Goal: Contribute content: Contribute content

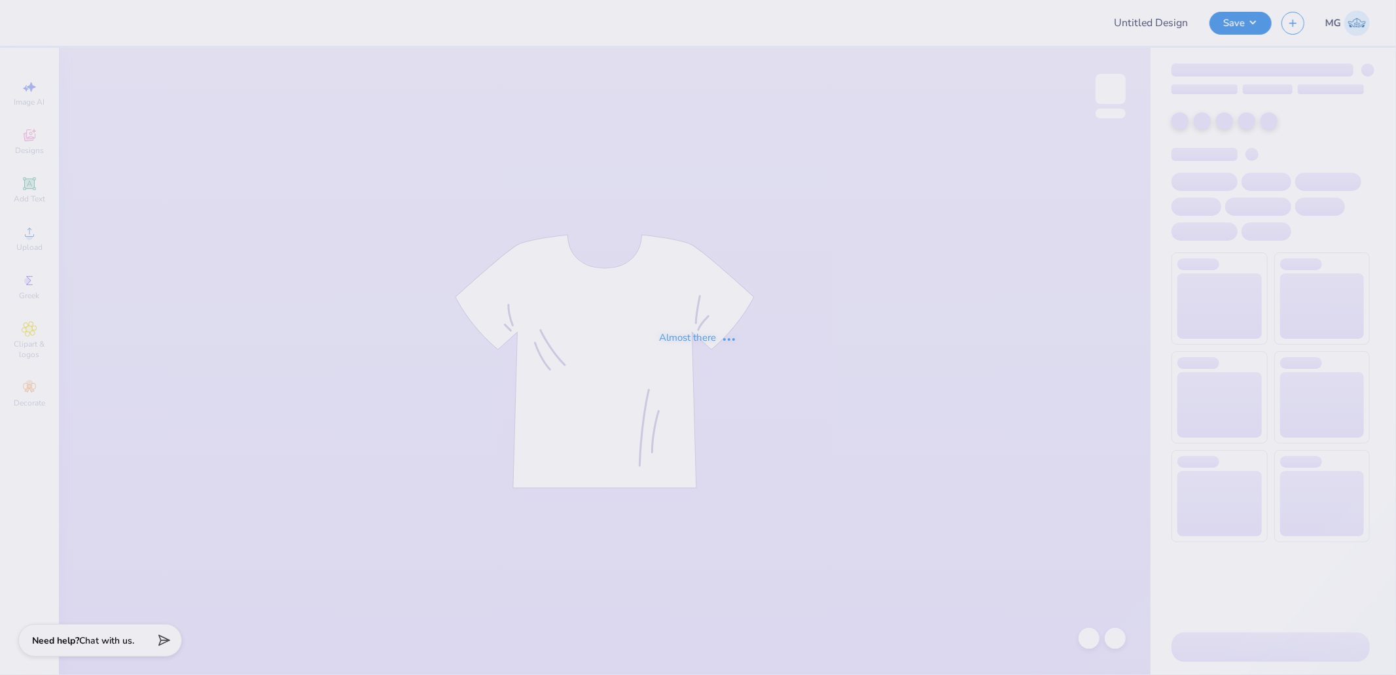
type input "WISCO GPHI Philanthropy Merch 2025"
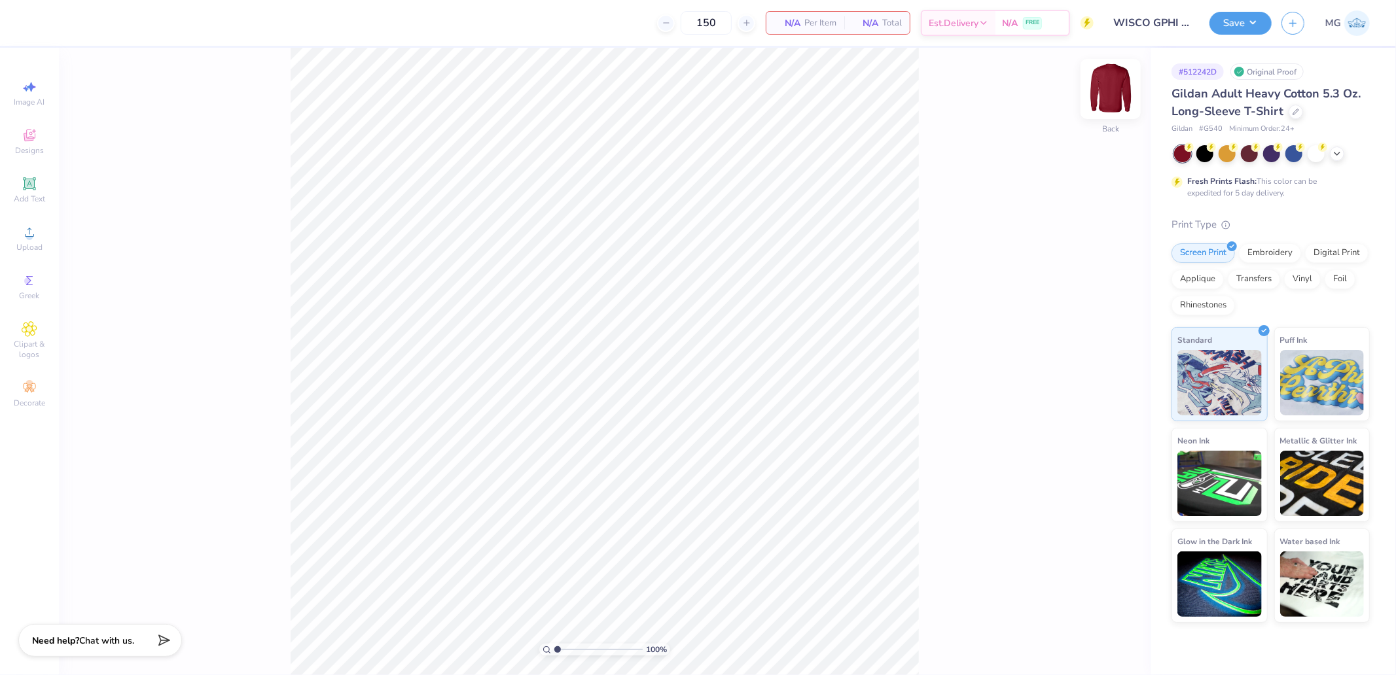
click at [1104, 95] on img at bounding box center [1110, 89] width 52 height 52
click at [26, 231] on icon at bounding box center [30, 232] width 16 height 16
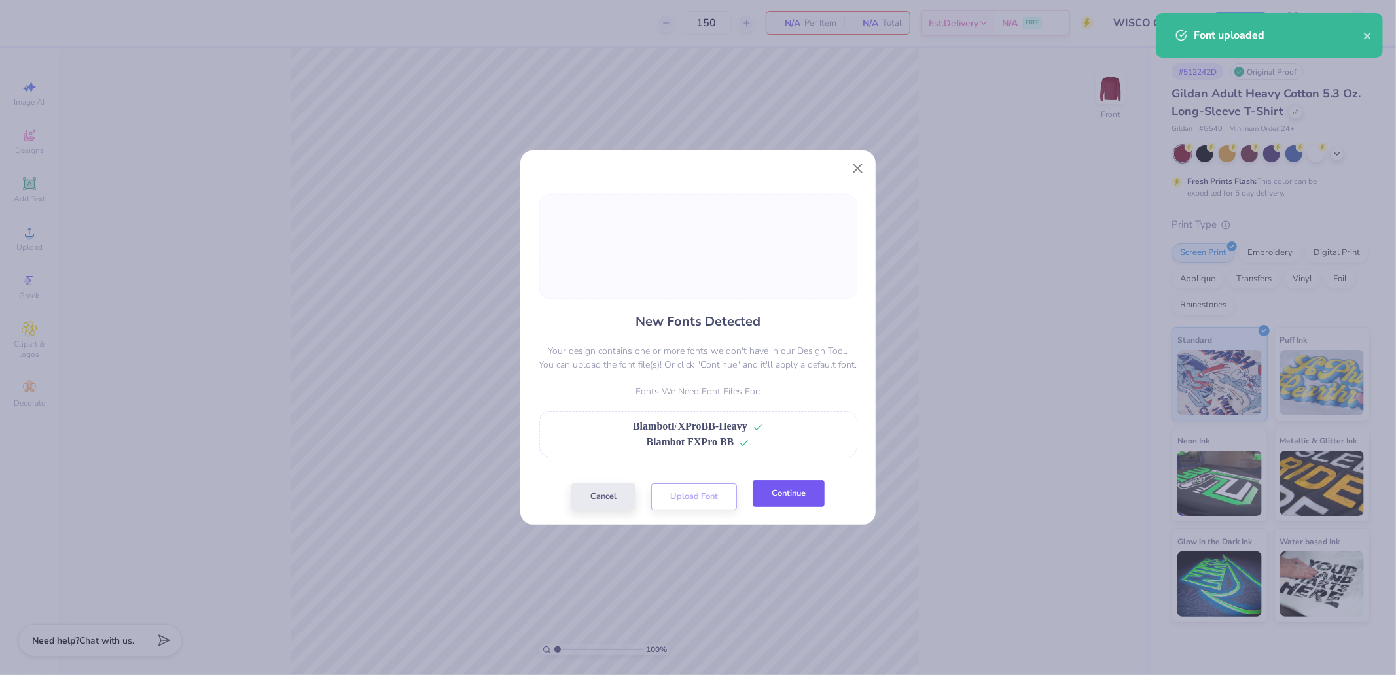
click at [791, 500] on button "Continue" at bounding box center [789, 493] width 72 height 27
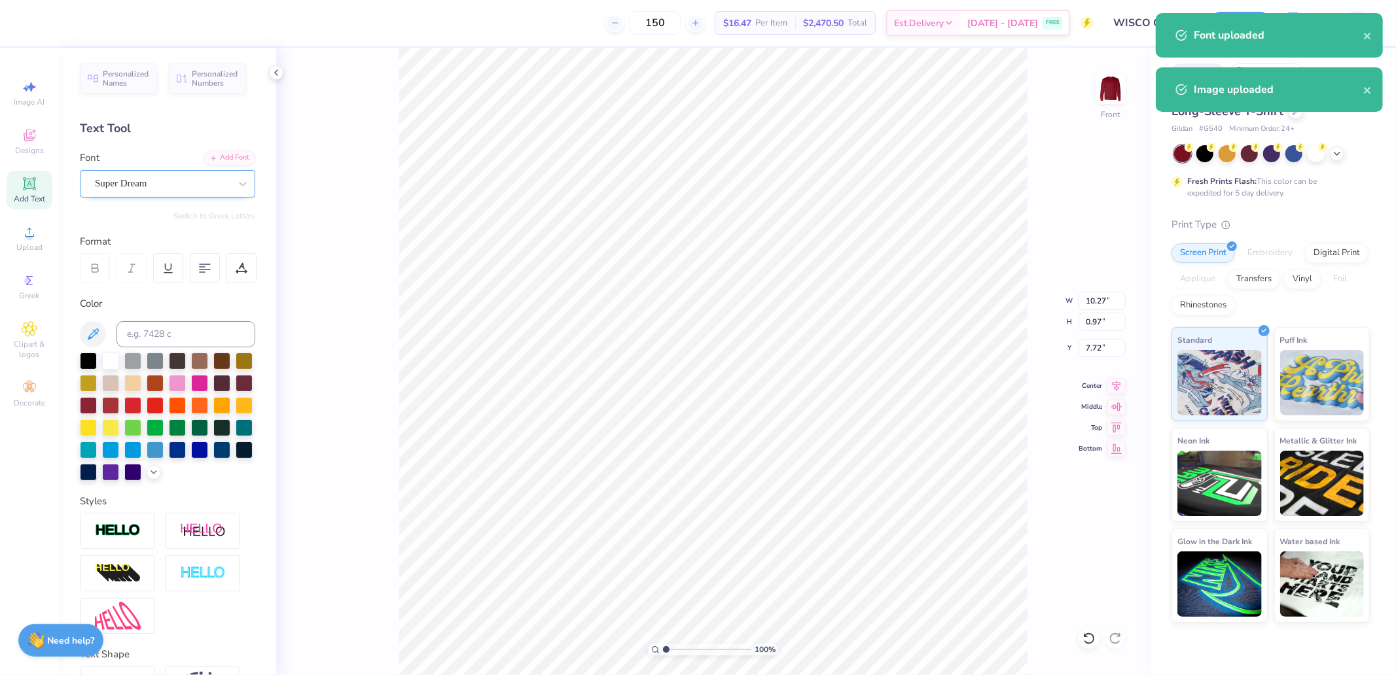
click at [161, 177] on div "Super Dream" at bounding box center [162, 183] width 137 height 20
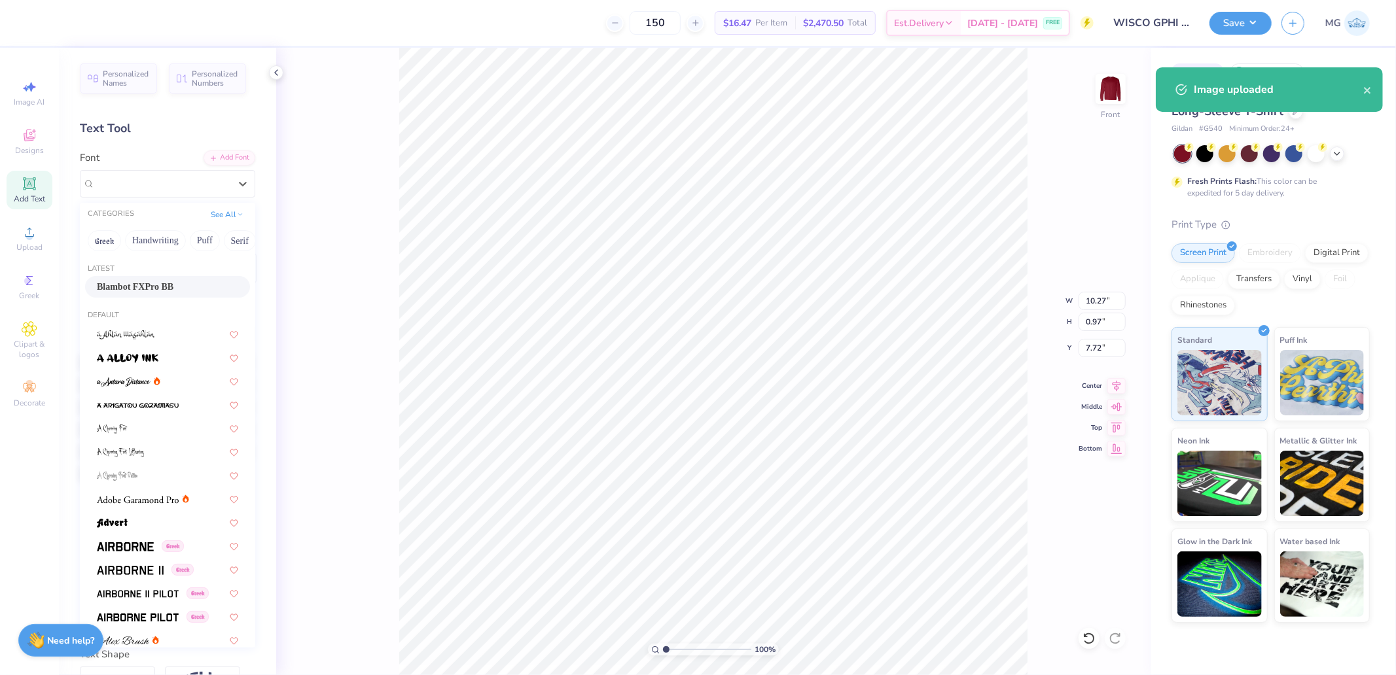
click at [132, 280] on span "Blambot FXPro BB" at bounding box center [135, 287] width 77 height 14
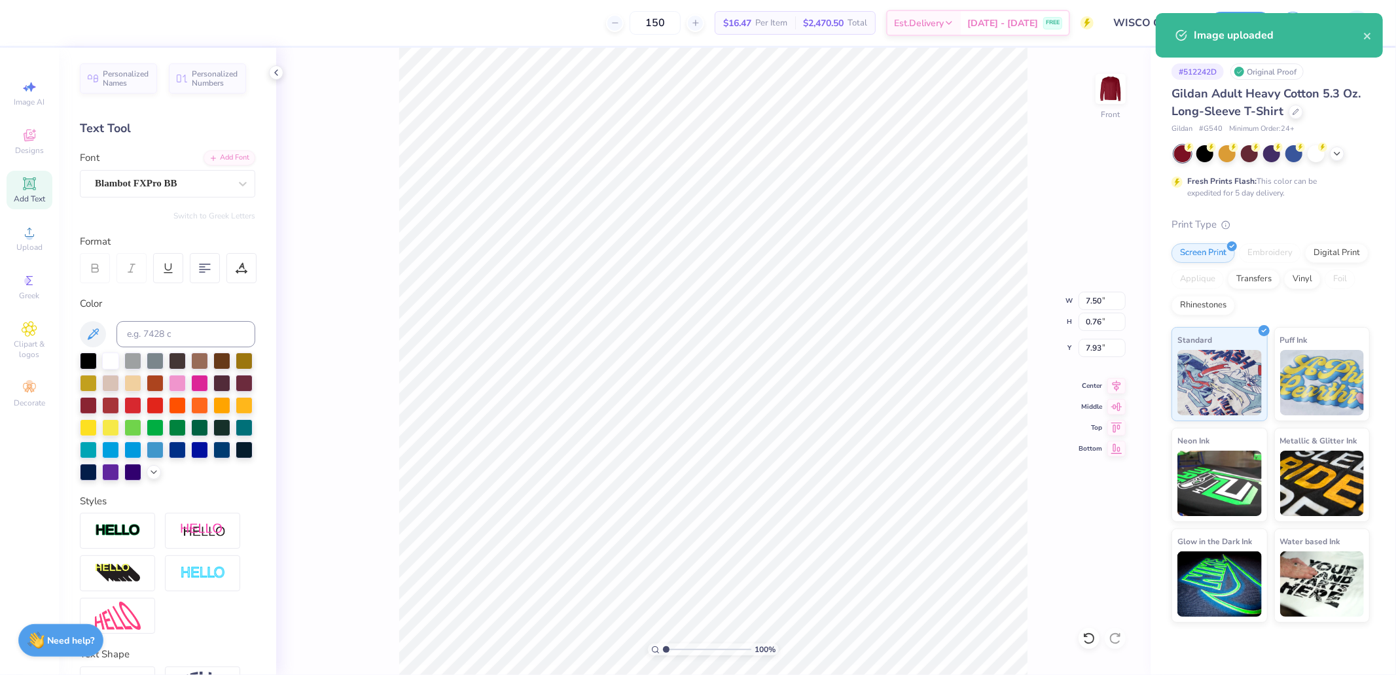
type input "7.50"
type input "0.76"
type input "7.93"
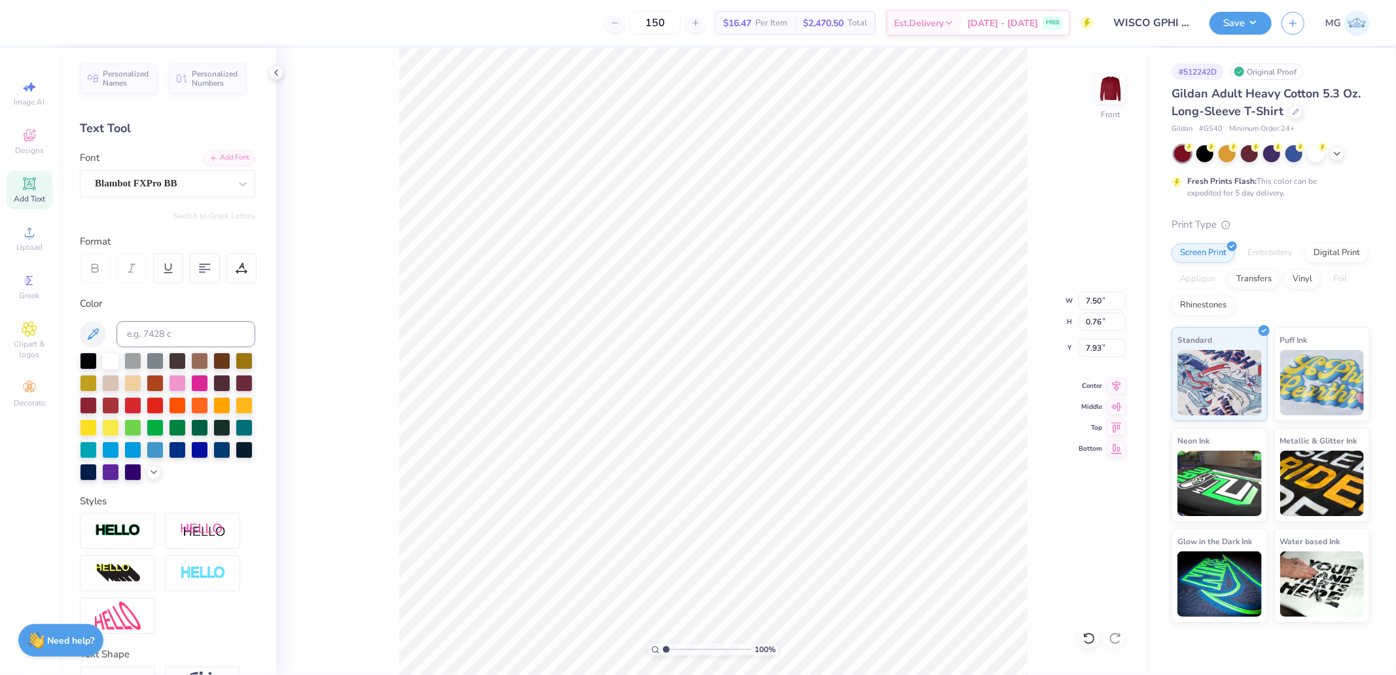
type input "11.06"
type input "1.00"
type input "15.20"
click at [154, 180] on div "Super Dream" at bounding box center [162, 183] width 137 height 20
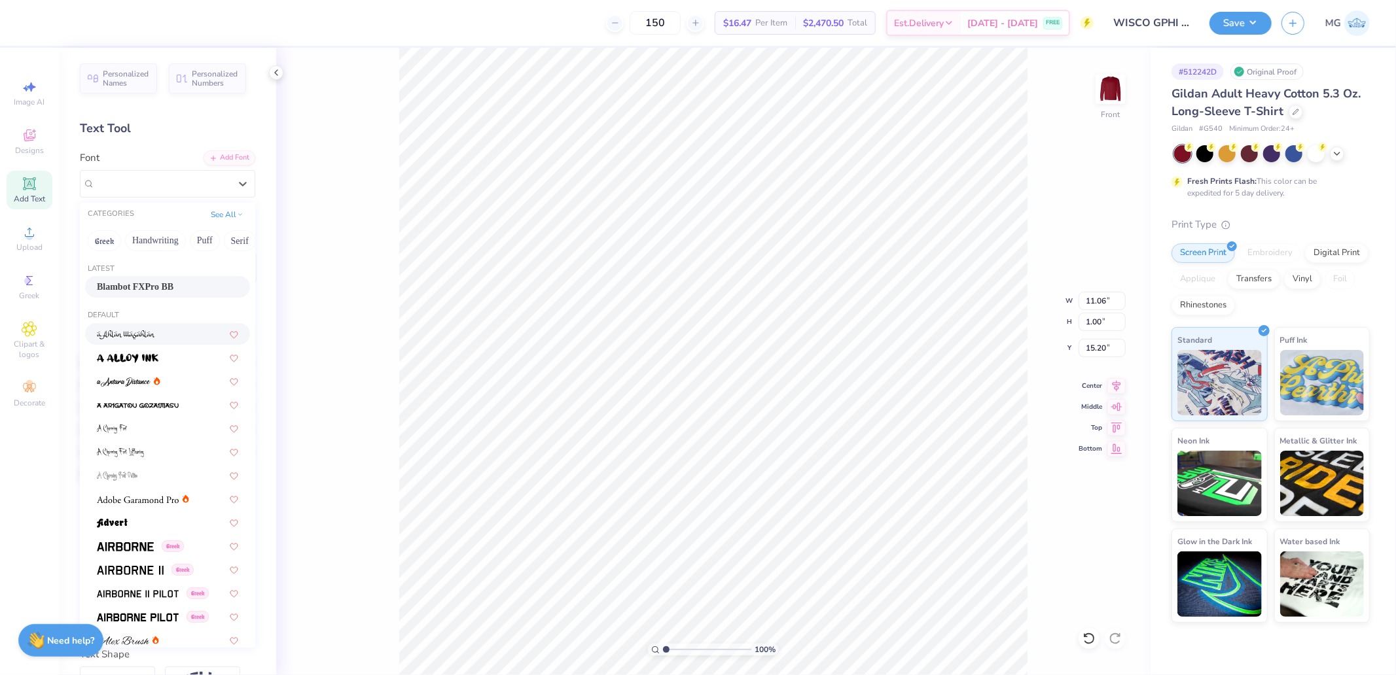
click at [142, 280] on span "Blambot FXPro BB" at bounding box center [135, 287] width 77 height 14
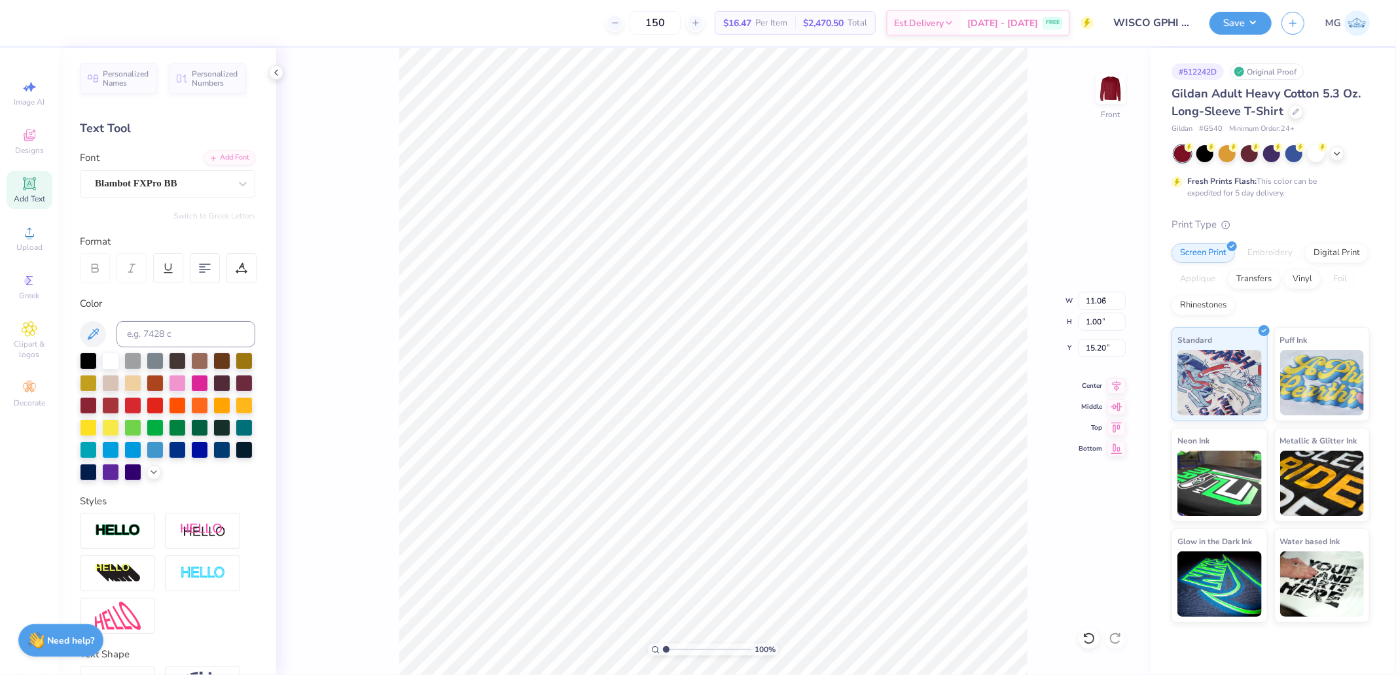
type input "7.60"
type input "0.77"
type input "15.42"
type input "9.32"
type input "0.98"
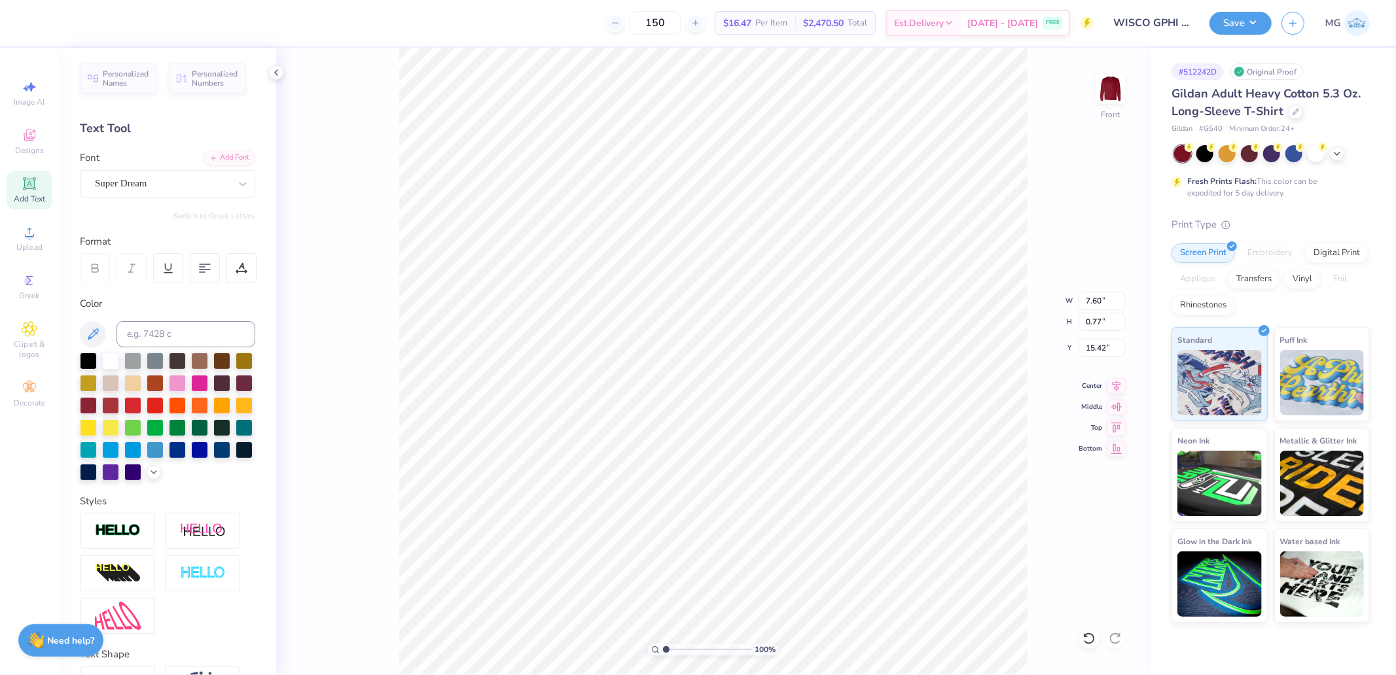
type input "18.32"
click at [140, 178] on div "Super Dream" at bounding box center [162, 183] width 137 height 20
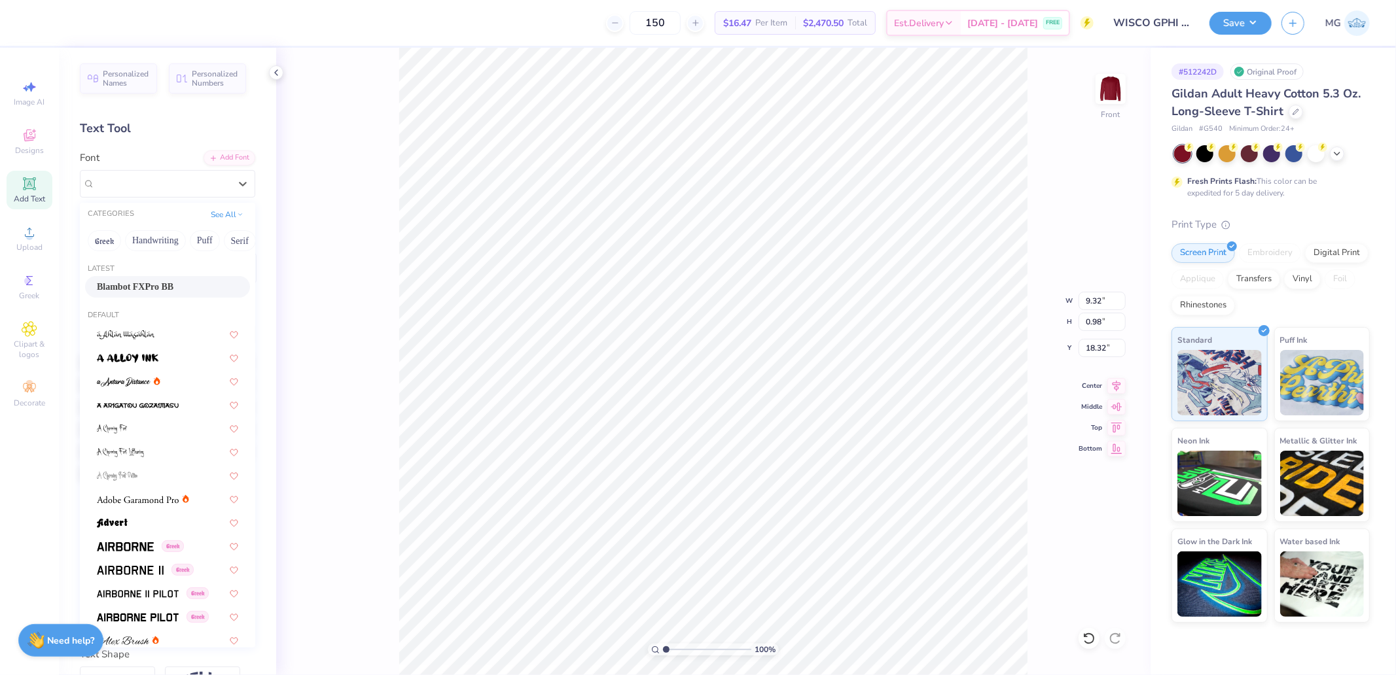
click at [138, 287] on span "Blambot FXPro BB" at bounding box center [135, 287] width 77 height 14
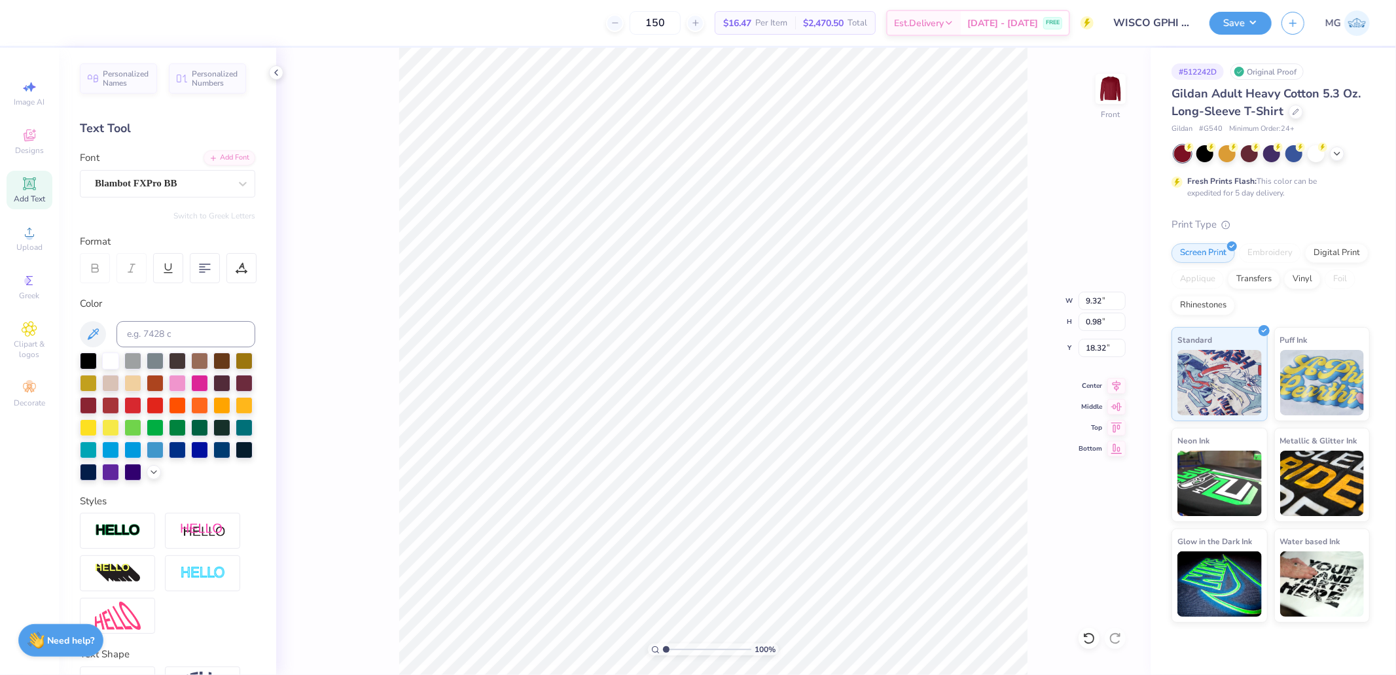
type input "6.35"
type input "0.77"
type input "18.71"
type input "7.50"
type input "0.76"
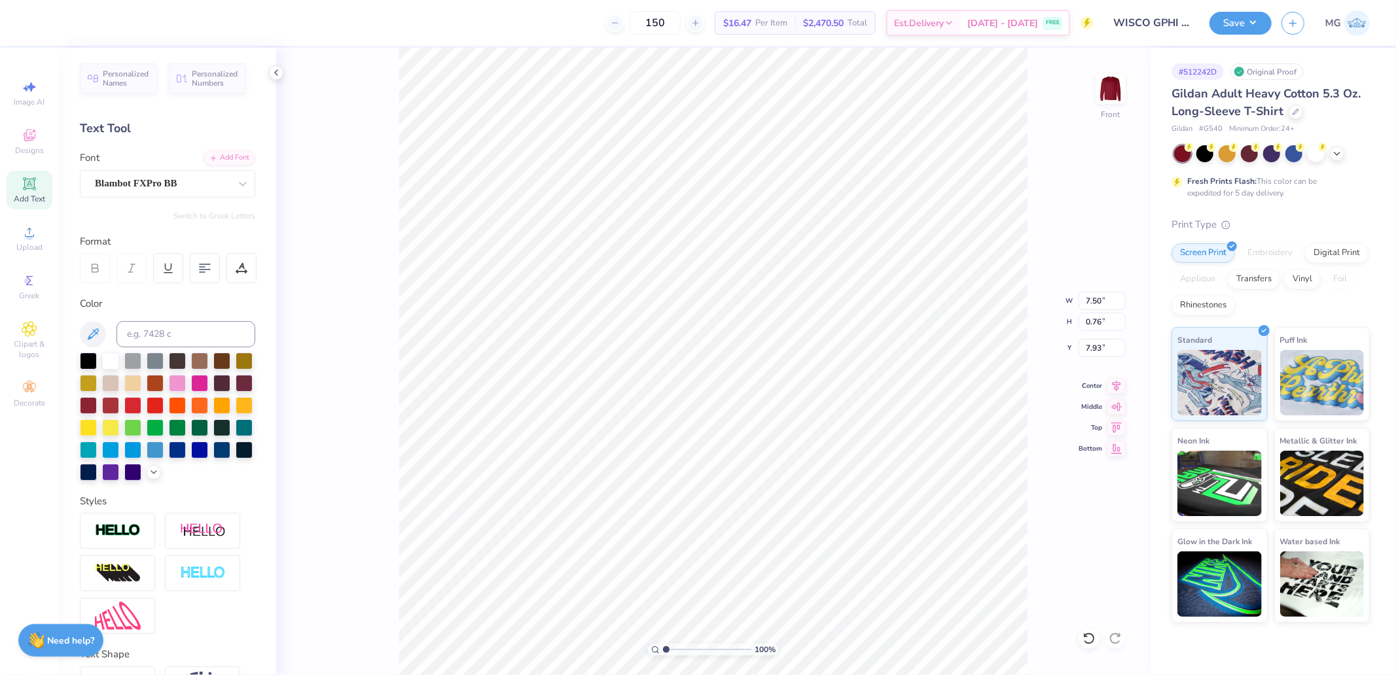
type input "7.74"
type input "7.60"
type input "0.77"
type input "15.42"
type input "1.63"
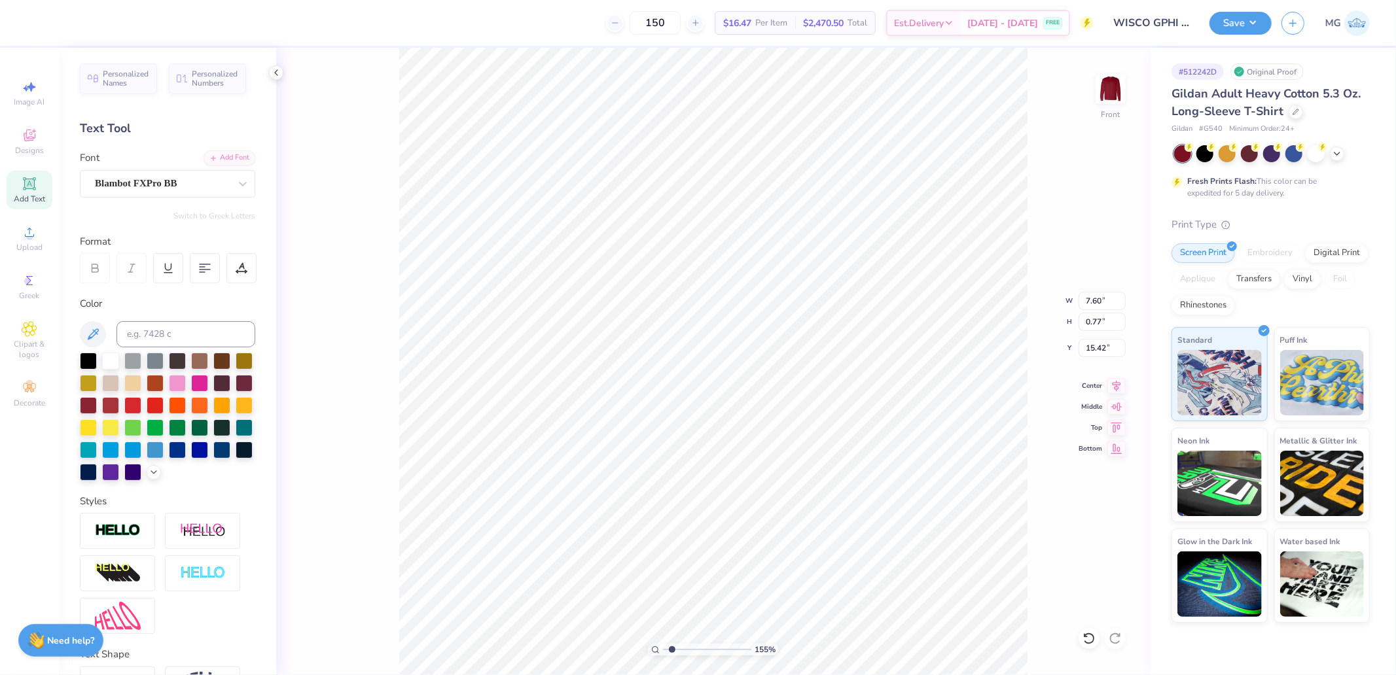
click at [671, 649] on input "range" at bounding box center [707, 650] width 88 height 12
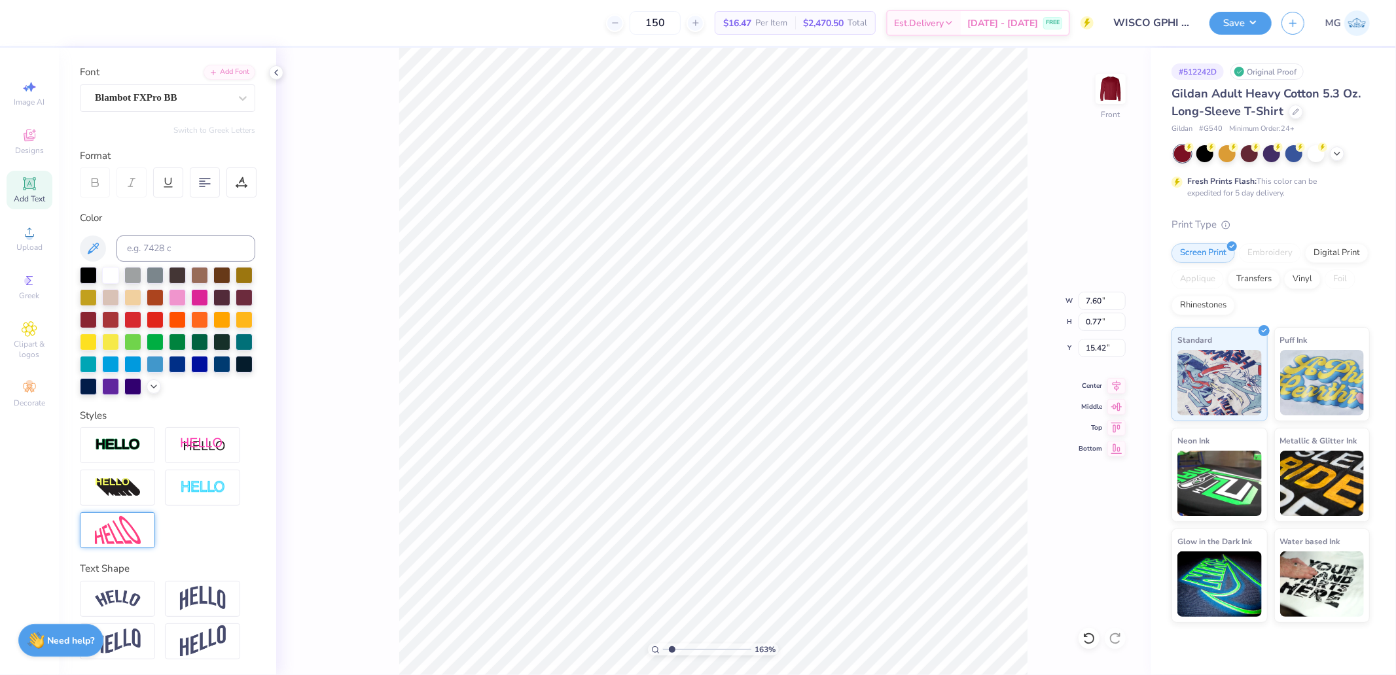
click at [118, 526] on img at bounding box center [118, 530] width 46 height 28
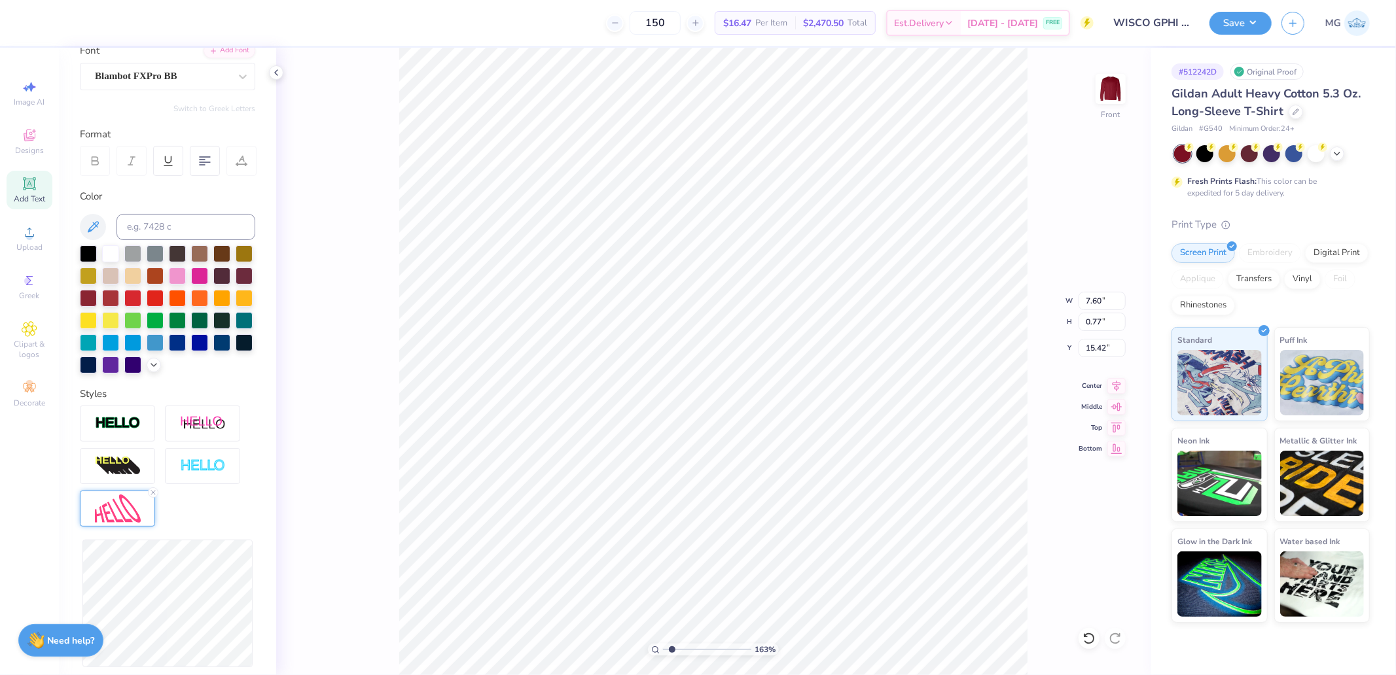
scroll to position [276, 0]
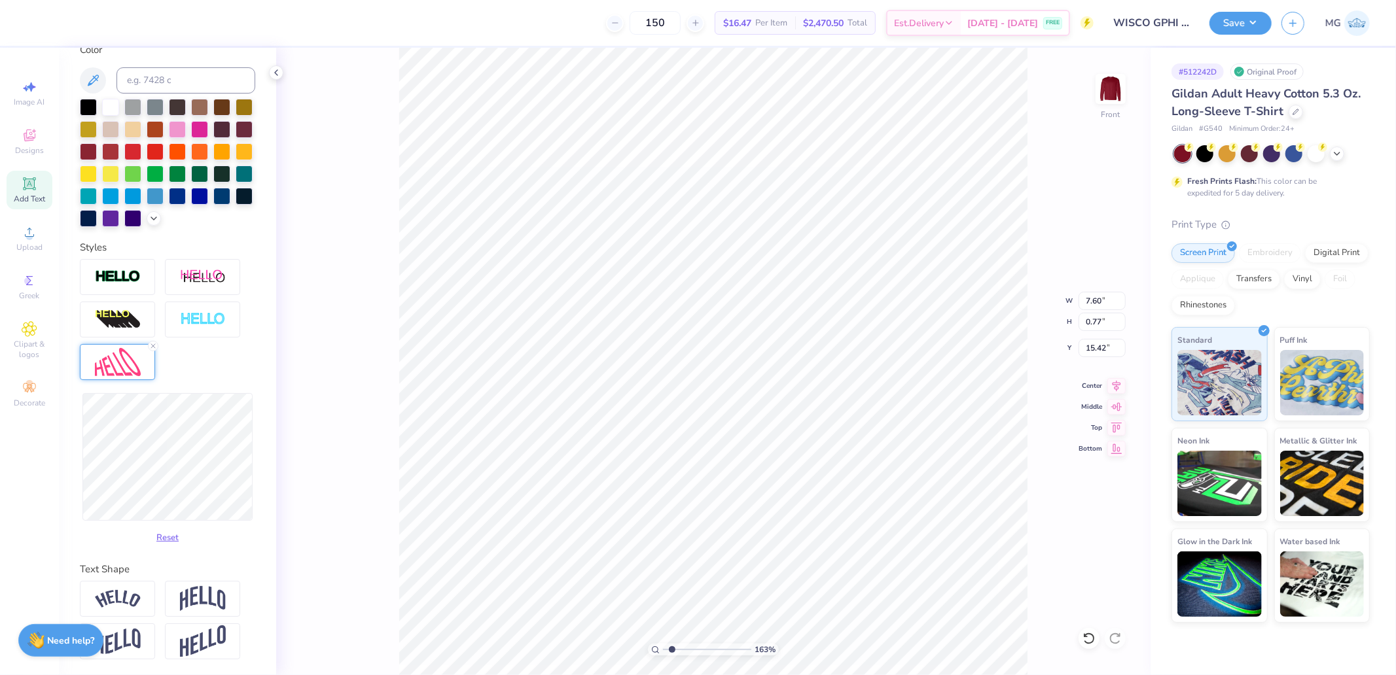
type input "7.71"
type input "1.01"
type input "15.30"
type input "7.94"
type input "1.04"
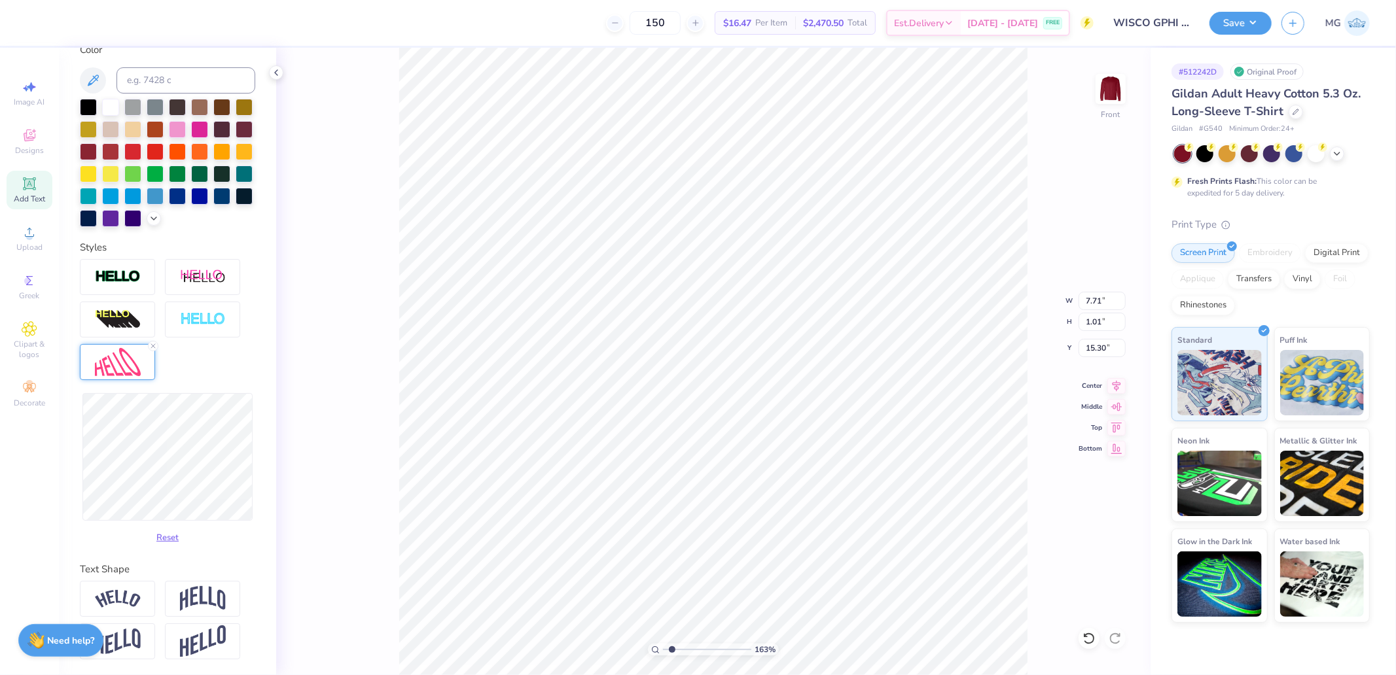
type input "15.28"
type input "7.47"
type input "0.97"
type input "15.35"
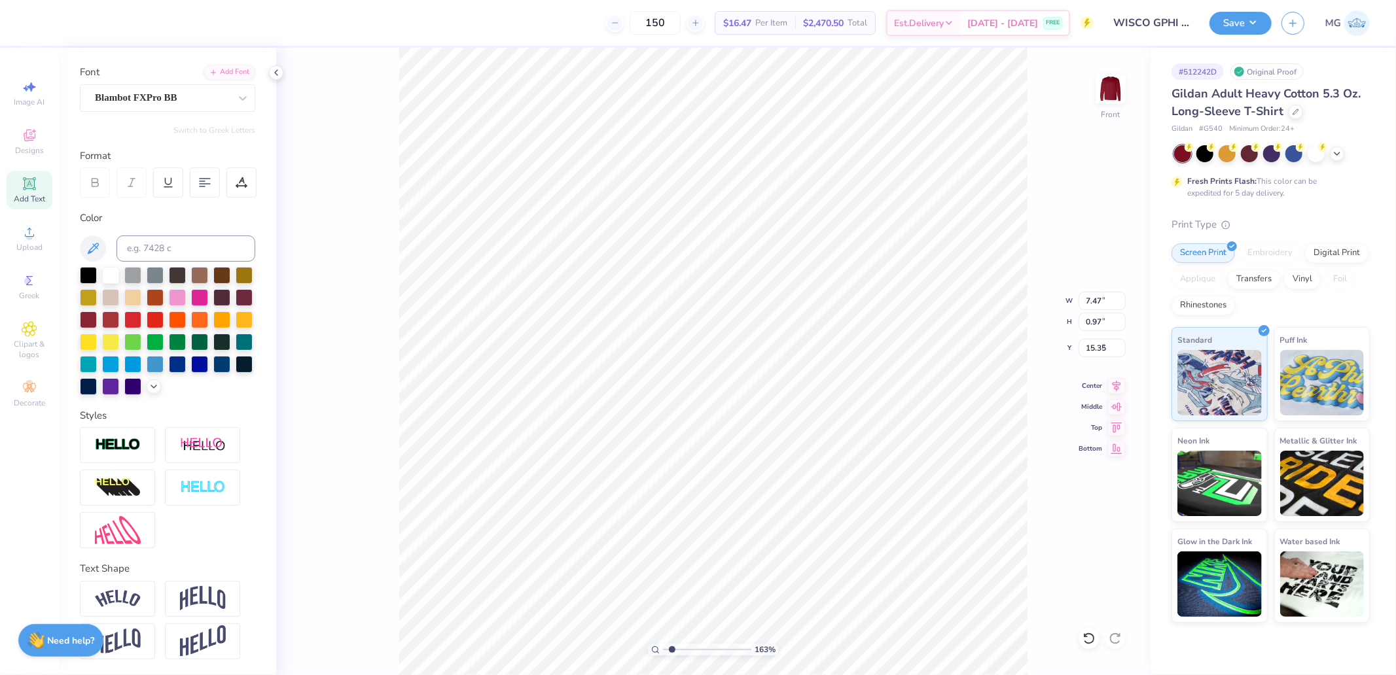
type input "7.50"
type input "0.76"
type input "7.74"
click at [190, 597] on img at bounding box center [203, 598] width 46 height 25
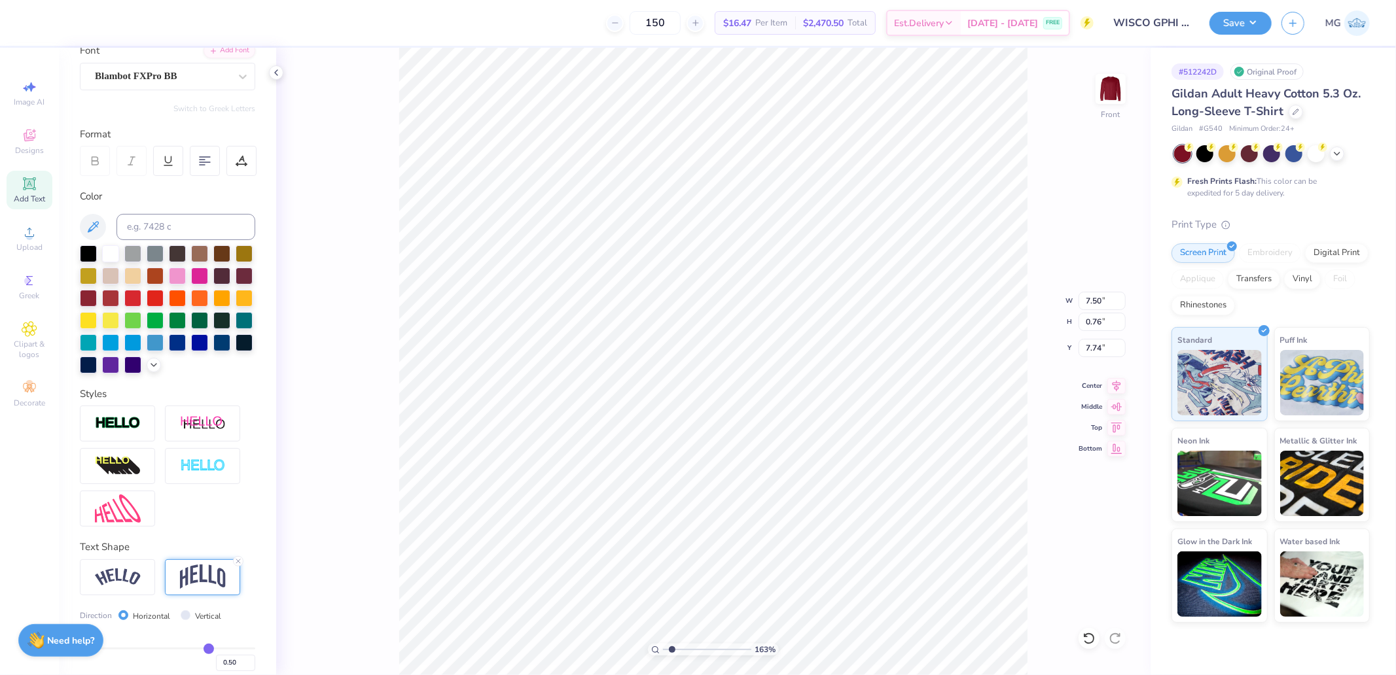
type input "2.19"
type input "7.02"
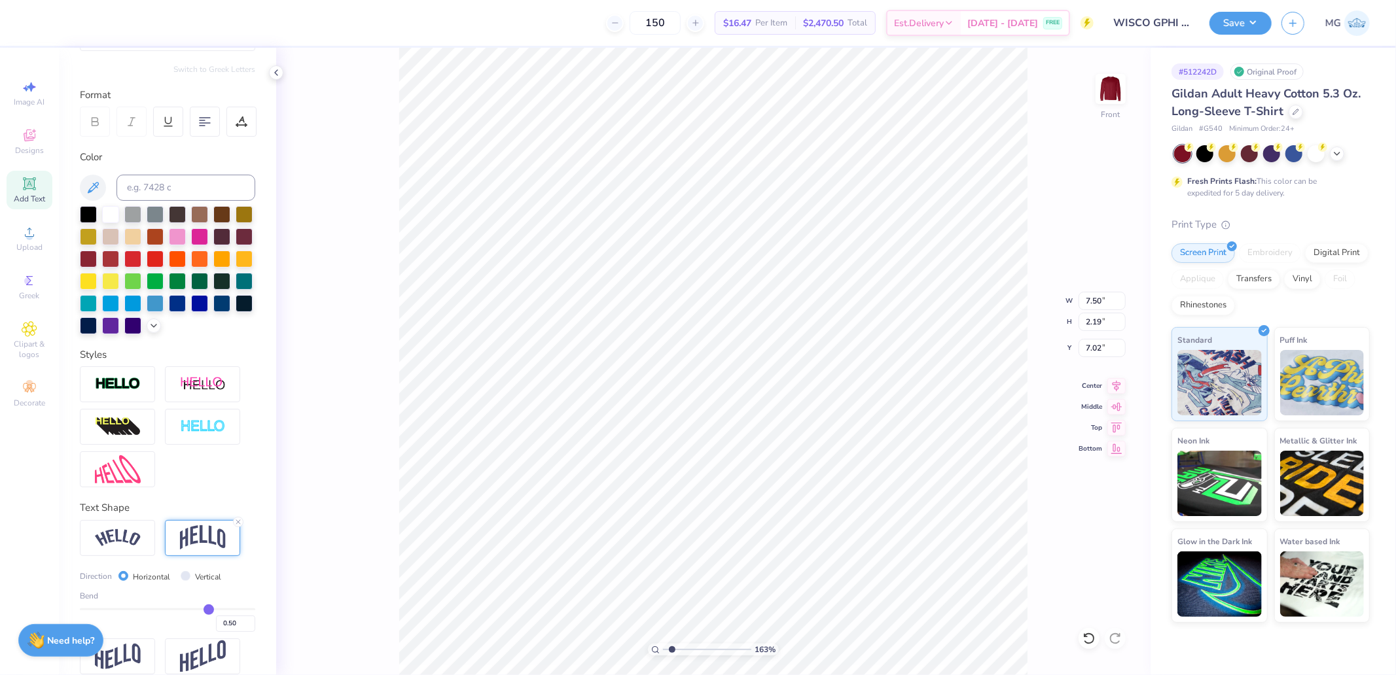
scroll to position [184, 0]
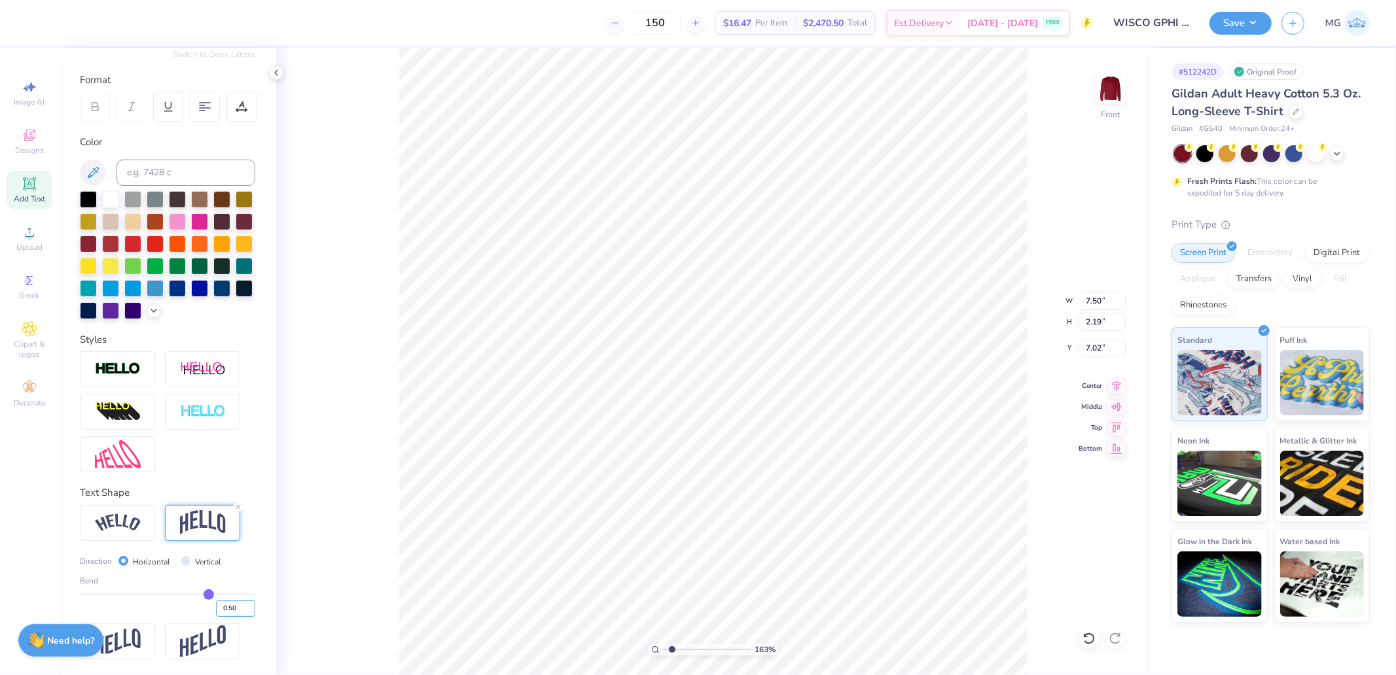
click at [223, 615] on input "0.50" at bounding box center [235, 609] width 39 height 16
type input "0.2"
type input "0.20"
type input "1.24"
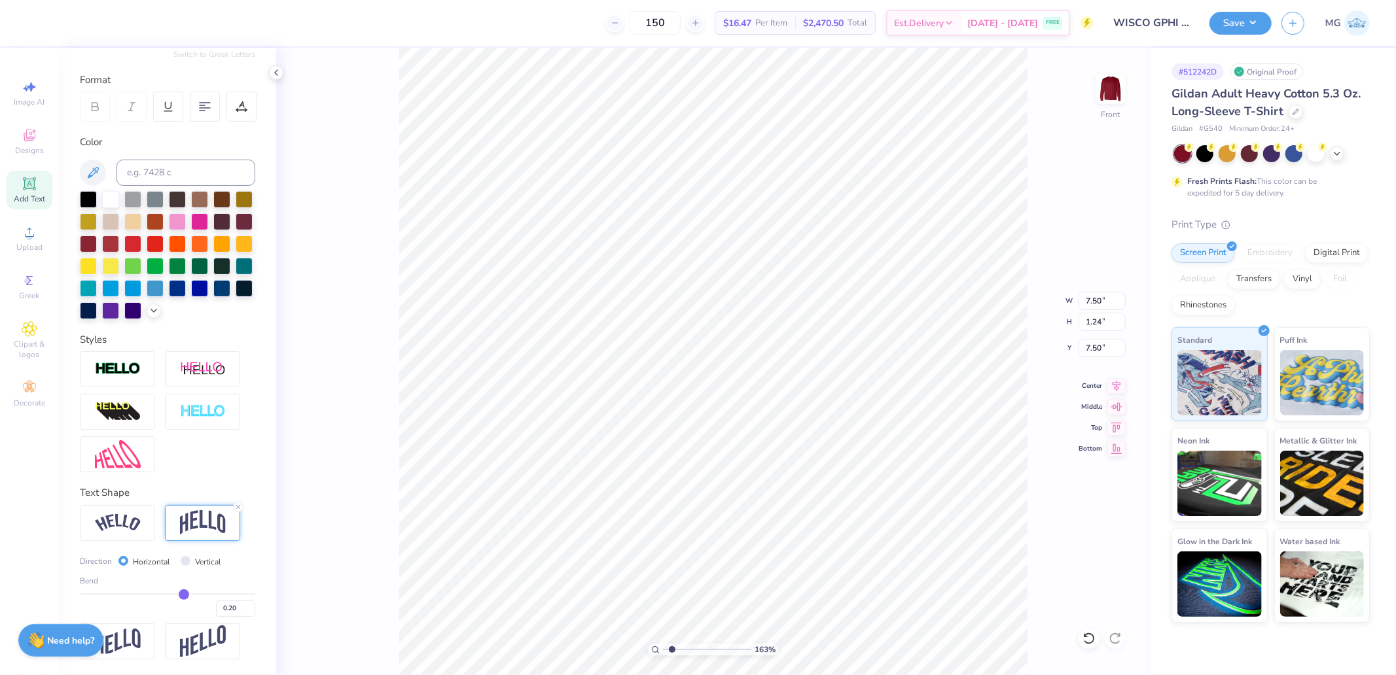
type input "7.61"
type input "6.35"
type input "0.77"
type input "18.71"
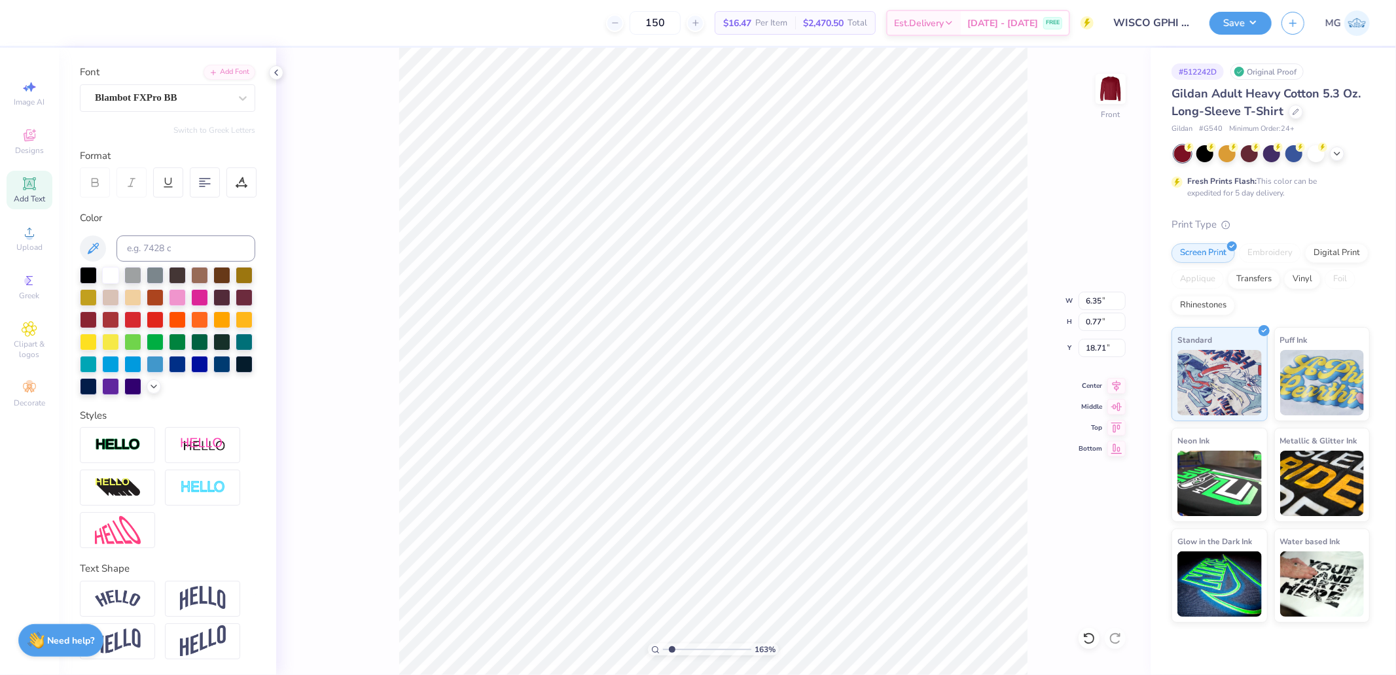
scroll to position [107, 0]
click at [202, 605] on img at bounding box center [203, 598] width 46 height 25
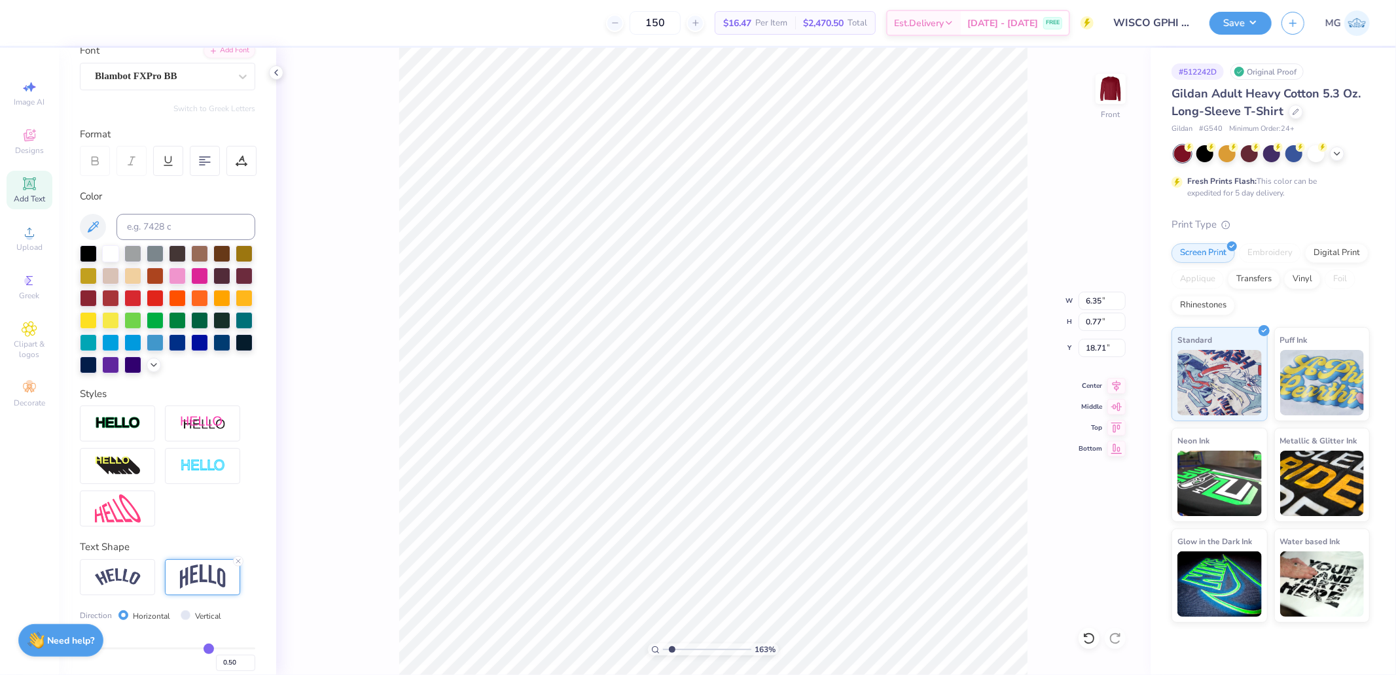
type input "2.02"
type input "18.09"
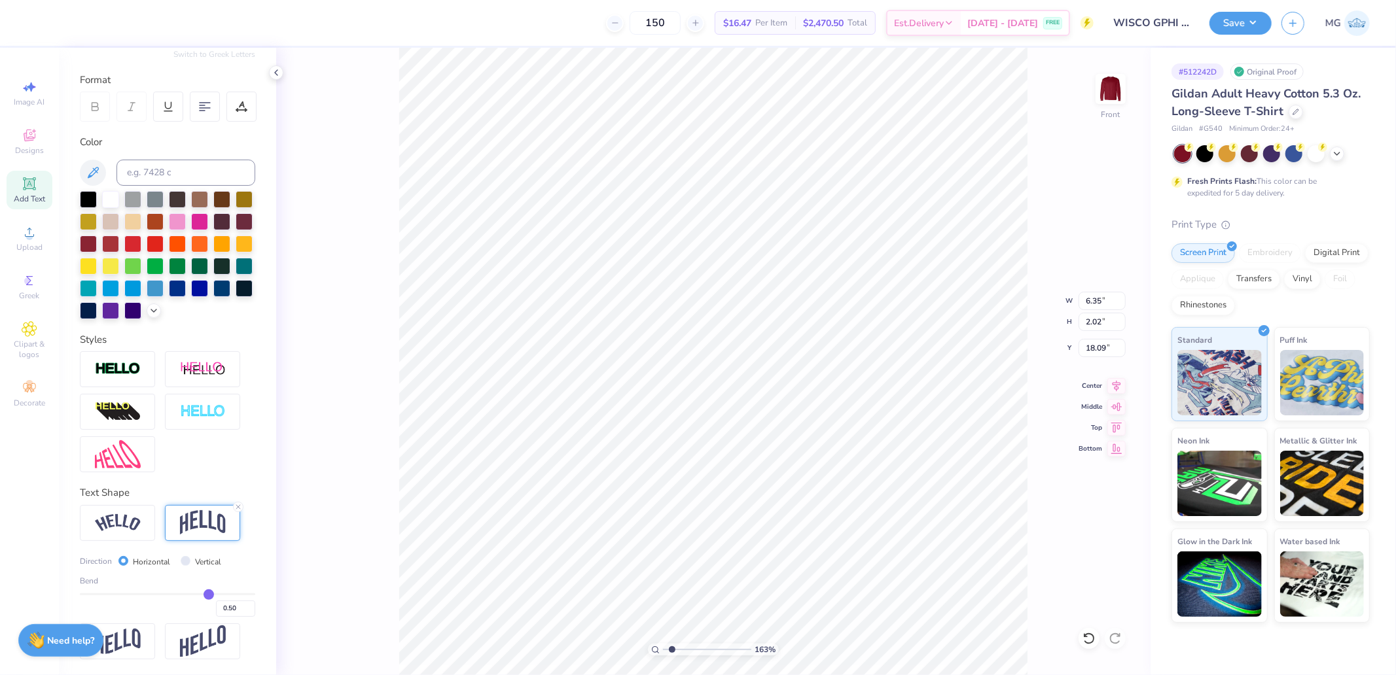
scroll to position [184, 0]
click at [226, 603] on input "0.50" at bounding box center [235, 609] width 39 height 16
type input "0.2"
type input "0.20"
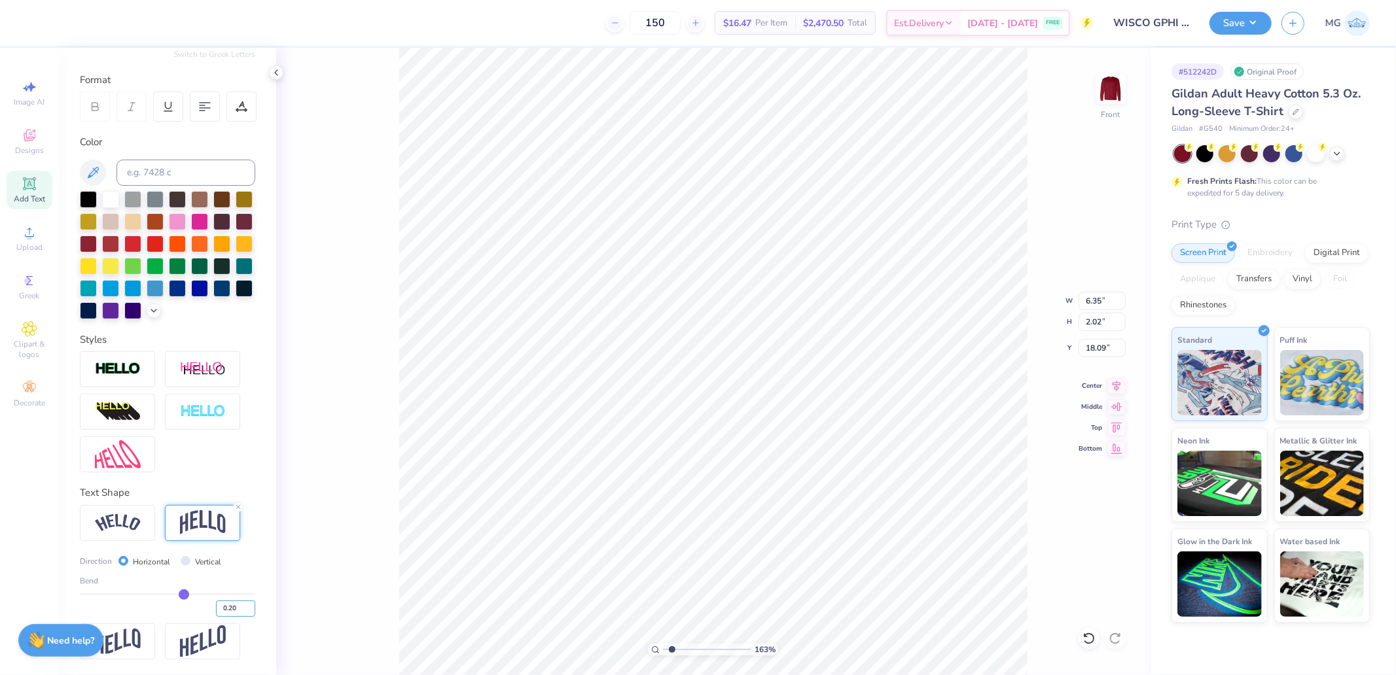
type input "1.22"
type input "18.49"
click at [216, 607] on input "0.20" at bounding box center [235, 609] width 39 height 16
type input "-0.20"
type input "-0.2"
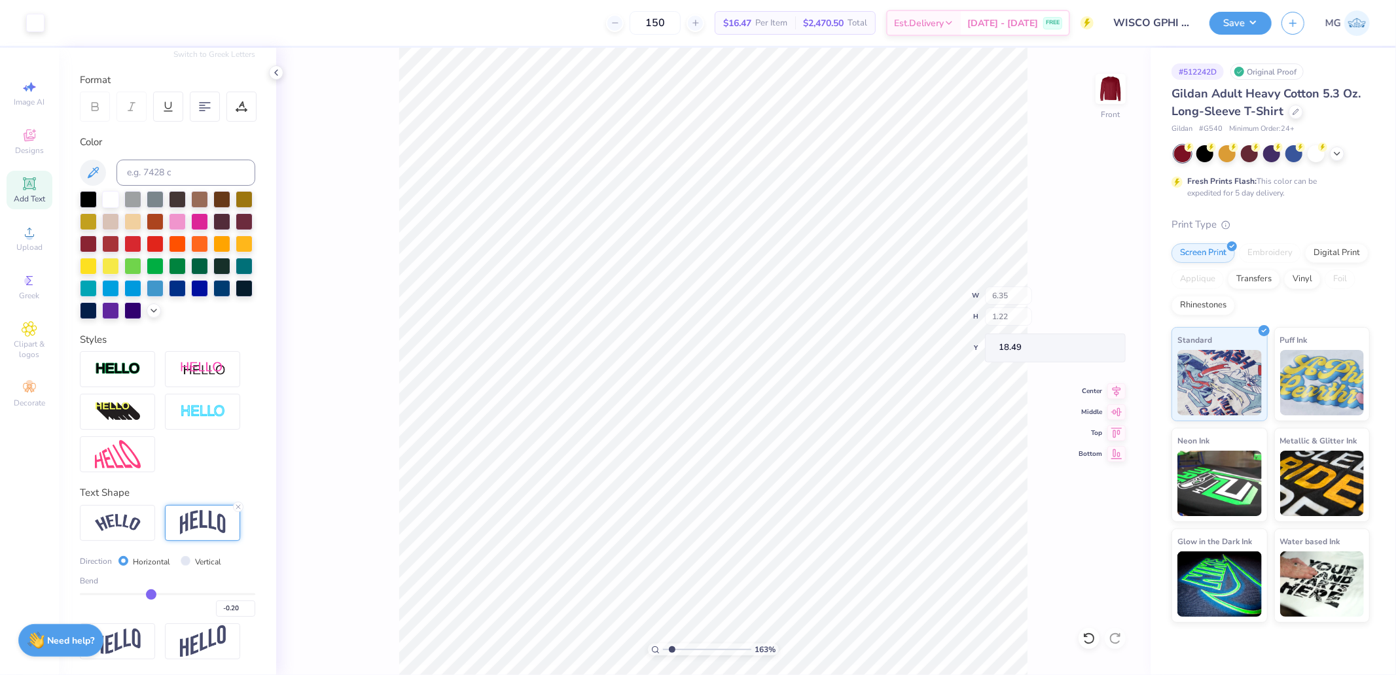
type input "18.60"
drag, startPoint x: 669, startPoint y: 647, endPoint x: 601, endPoint y: 650, distance: 68.1
type input "1"
click at [663, 650] on input "range" at bounding box center [707, 650] width 88 height 12
click at [1091, 298] on input "14.09" at bounding box center [1101, 301] width 47 height 18
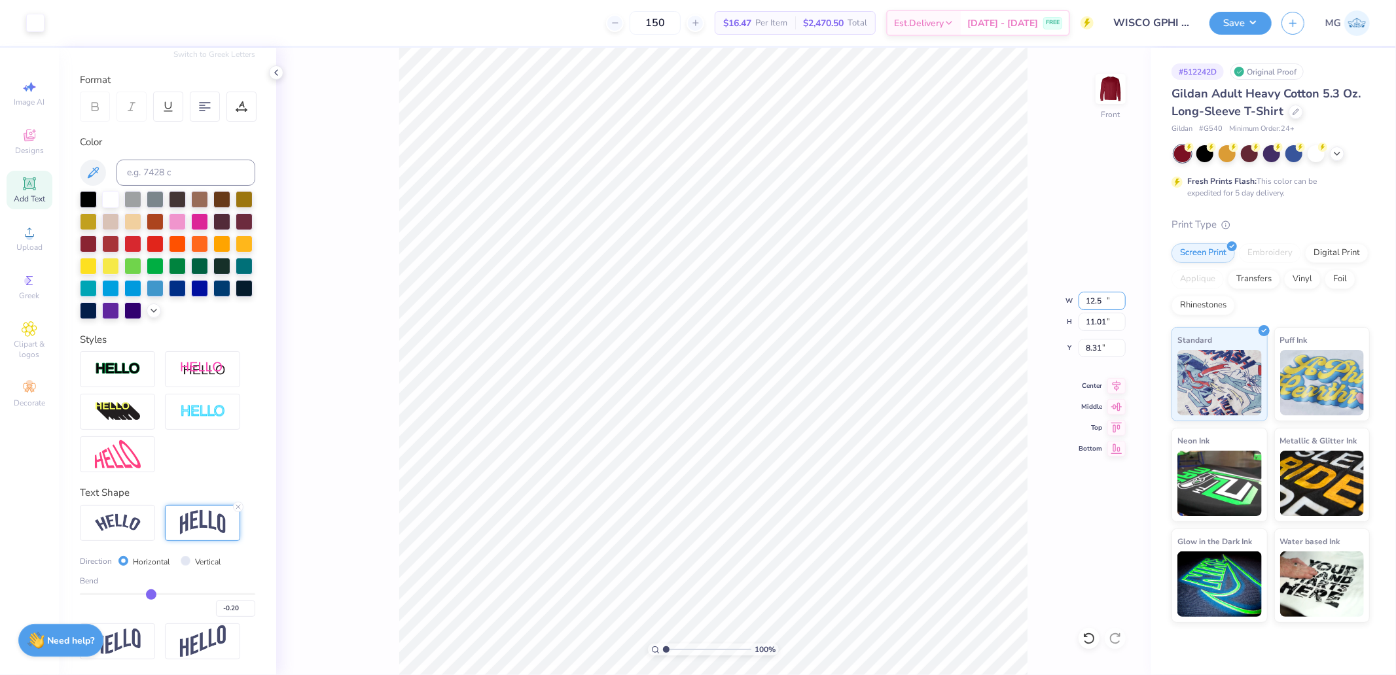
type input "12.50"
type input "11.01"
click at [1118, 387] on icon at bounding box center [1117, 384] width 9 height 11
click at [1110, 330] on input "11.01" at bounding box center [1101, 322] width 47 height 18
click at [1107, 344] on input "8.31" at bounding box center [1101, 348] width 47 height 18
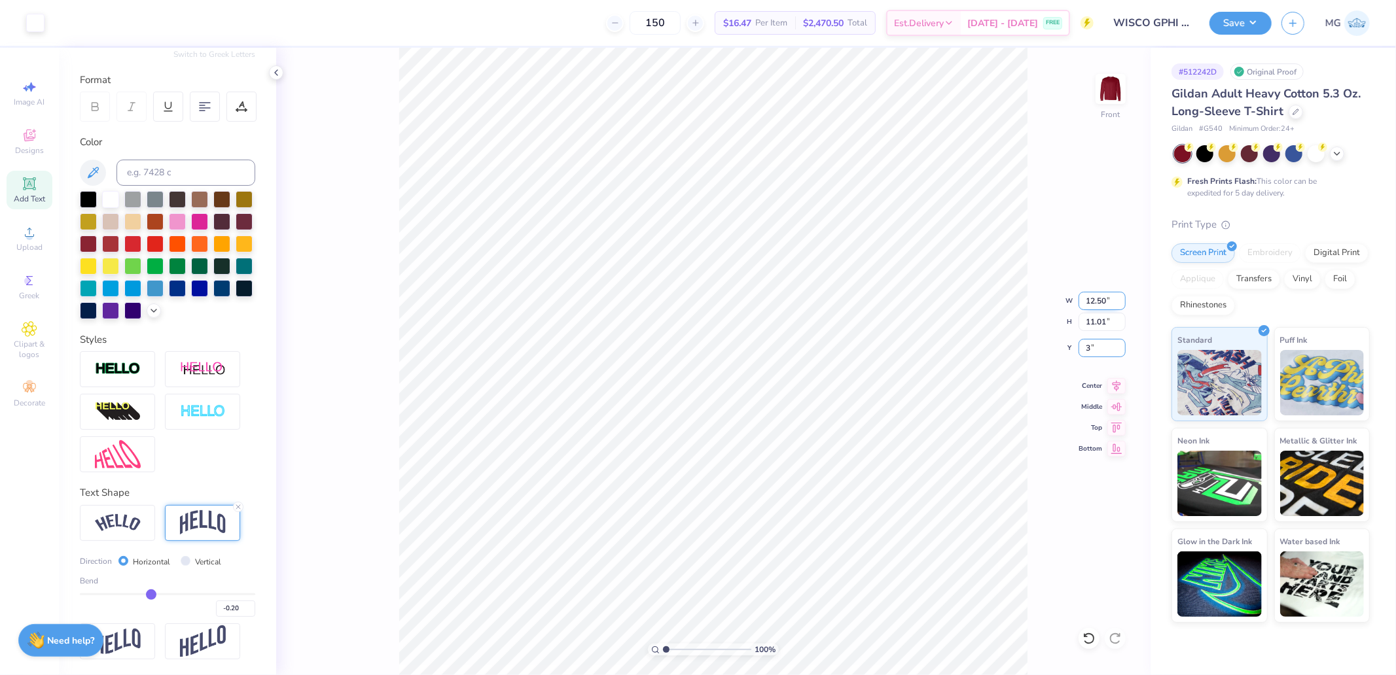
type input "3.00"
click at [1103, 93] on img at bounding box center [1110, 89] width 52 height 52
click at [27, 243] on span "Upload" at bounding box center [29, 247] width 26 height 10
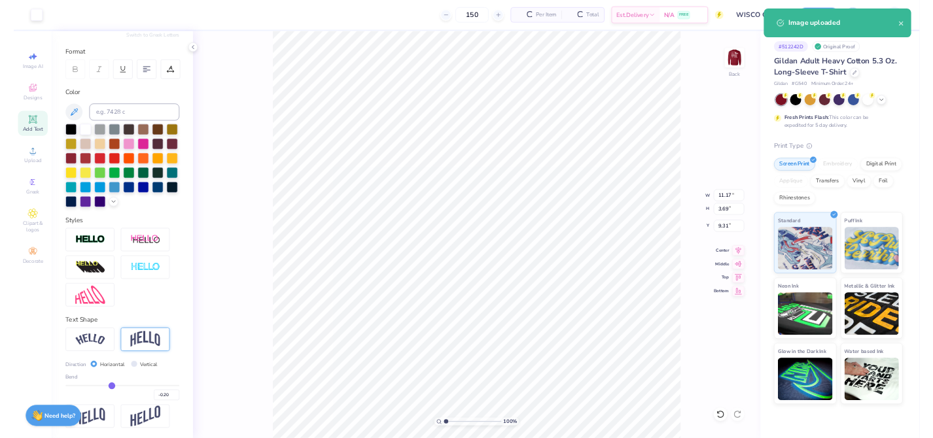
scroll to position [107, 0]
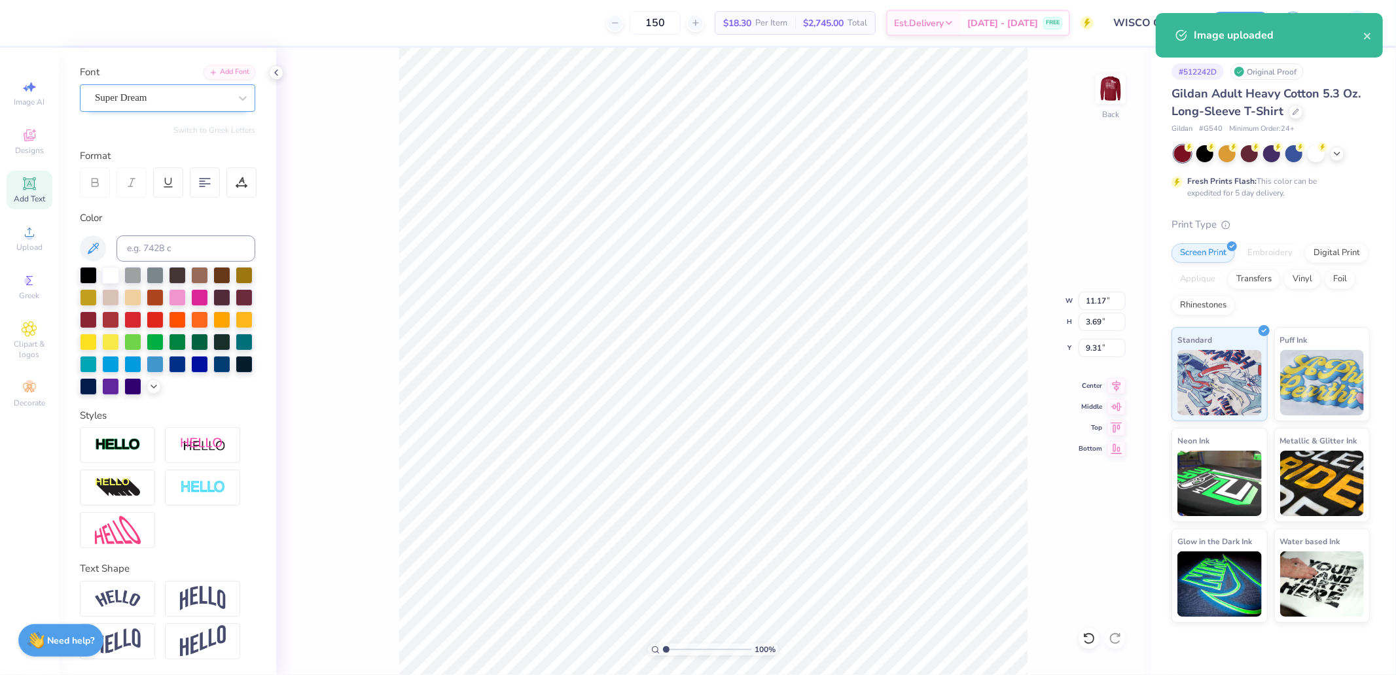
click at [208, 88] on div "Super Dream" at bounding box center [162, 98] width 137 height 20
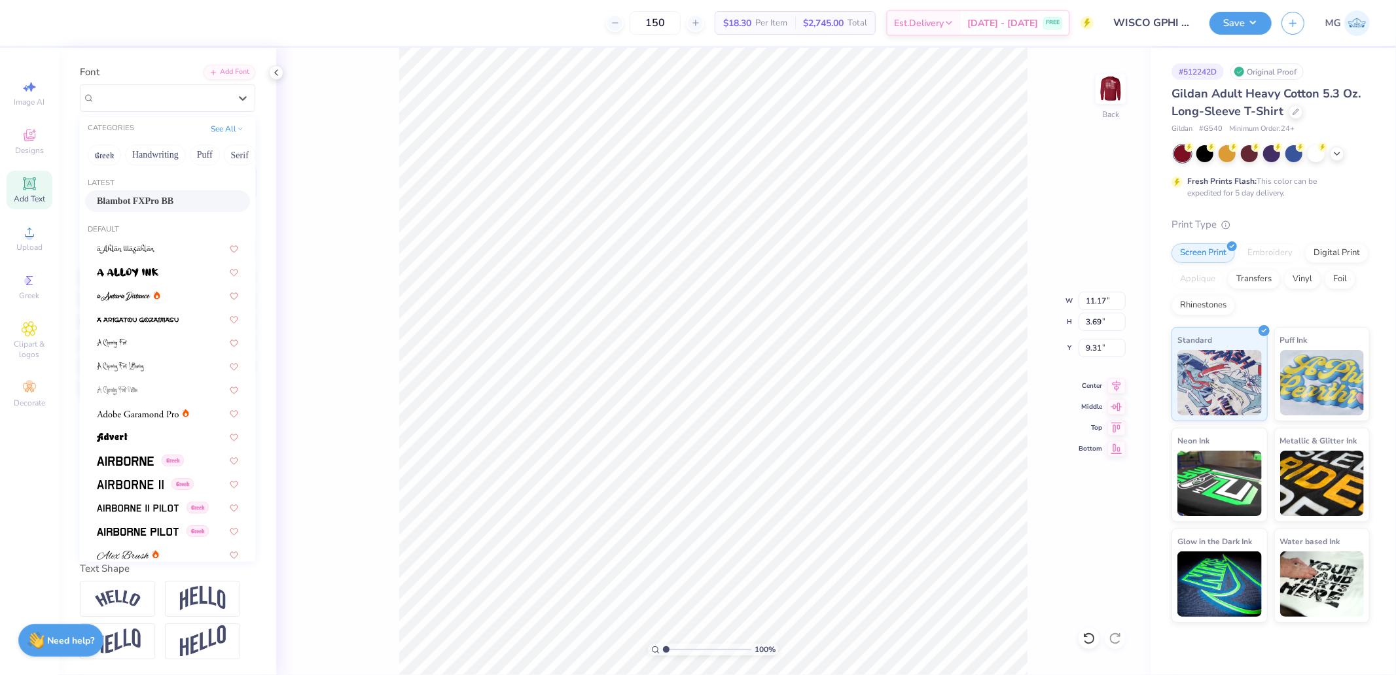
click at [137, 194] on span "Blambot FXPro BB" at bounding box center [135, 201] width 77 height 14
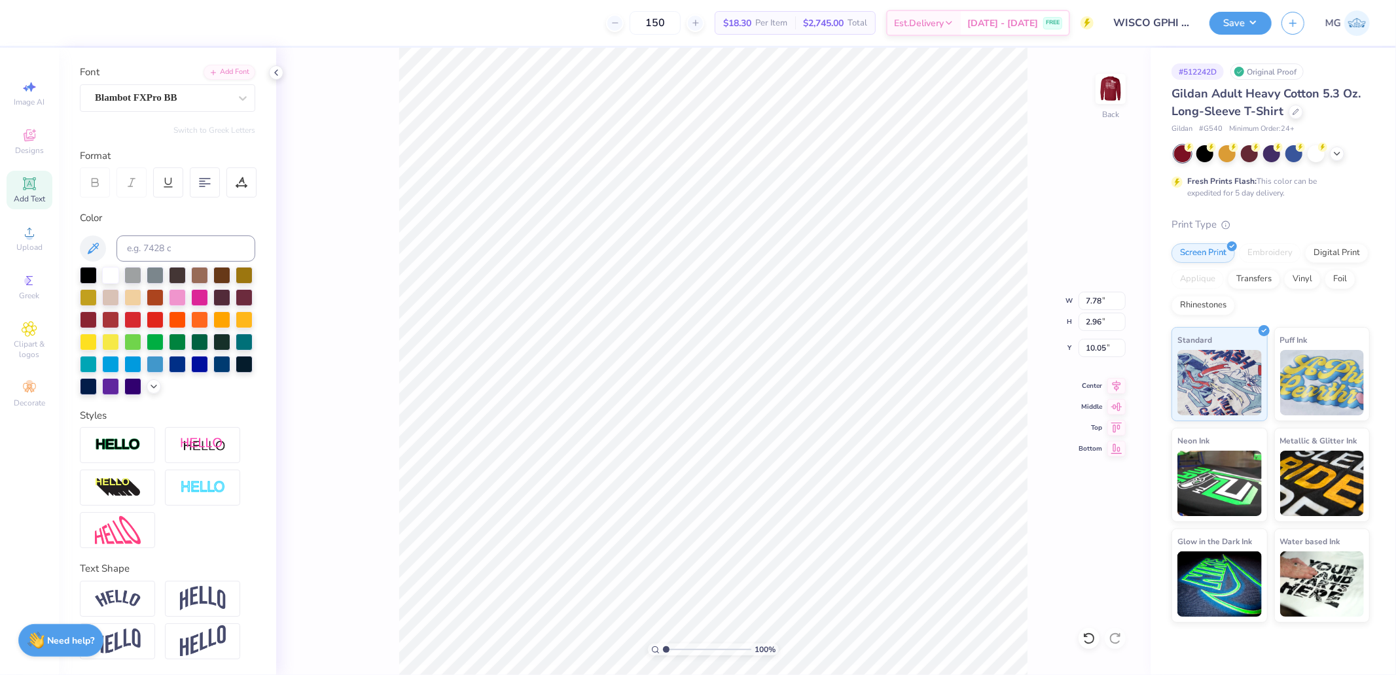
type input "7.78"
type input "2.96"
type input "10.05"
type input "7.42"
type input "2.27"
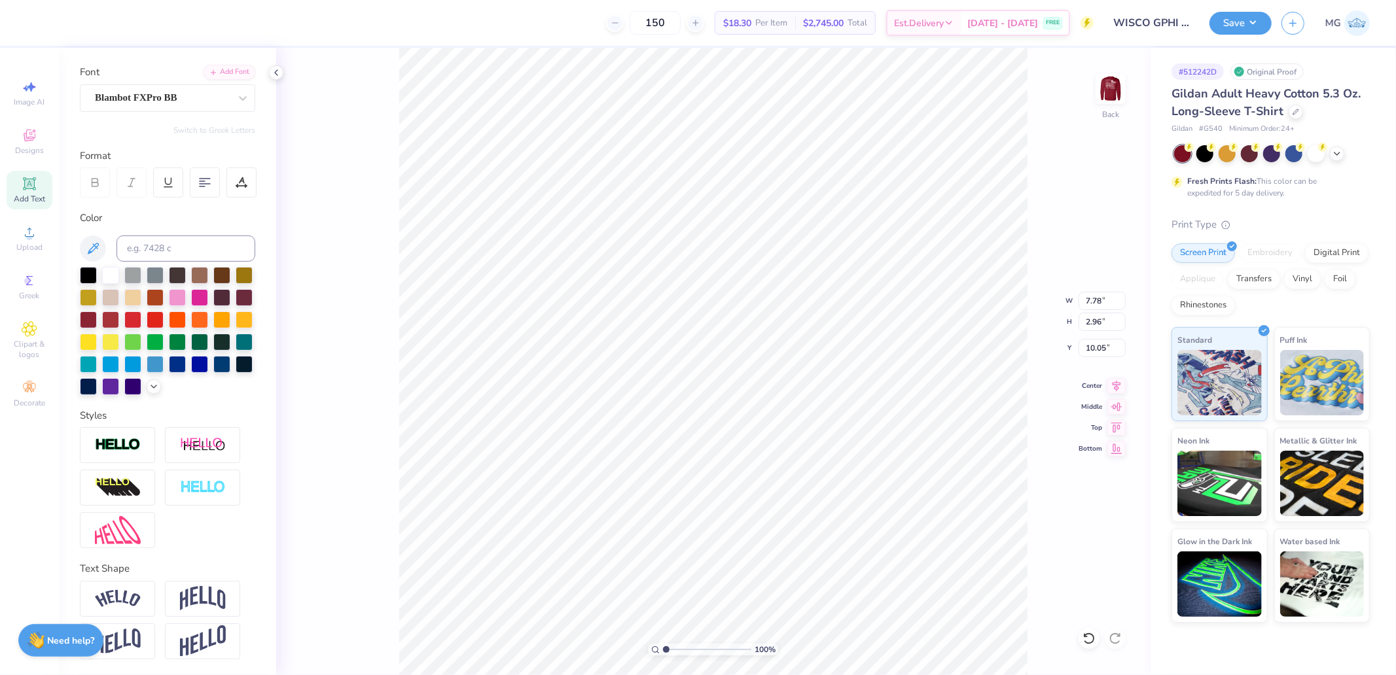
type input "14.19"
click at [111, 88] on div "Super Dream" at bounding box center [162, 98] width 137 height 20
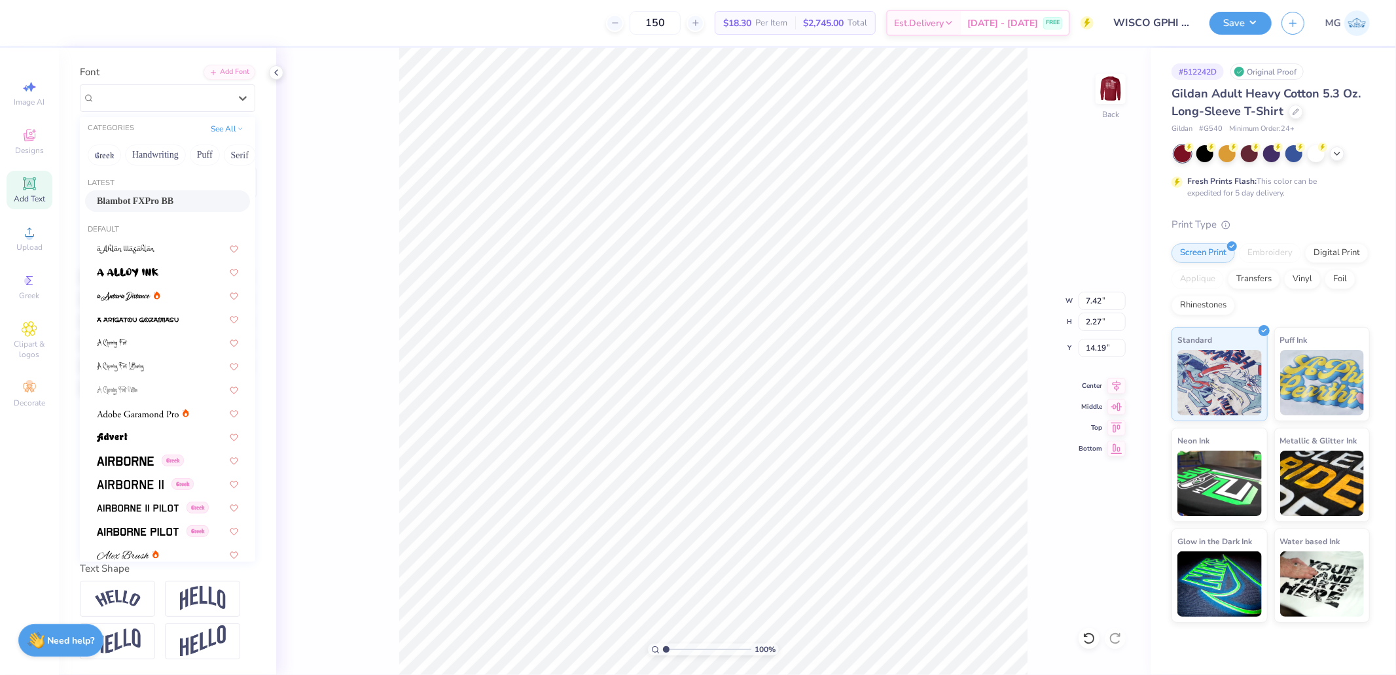
click at [139, 194] on span "Blambot FXPro BB" at bounding box center [135, 201] width 77 height 14
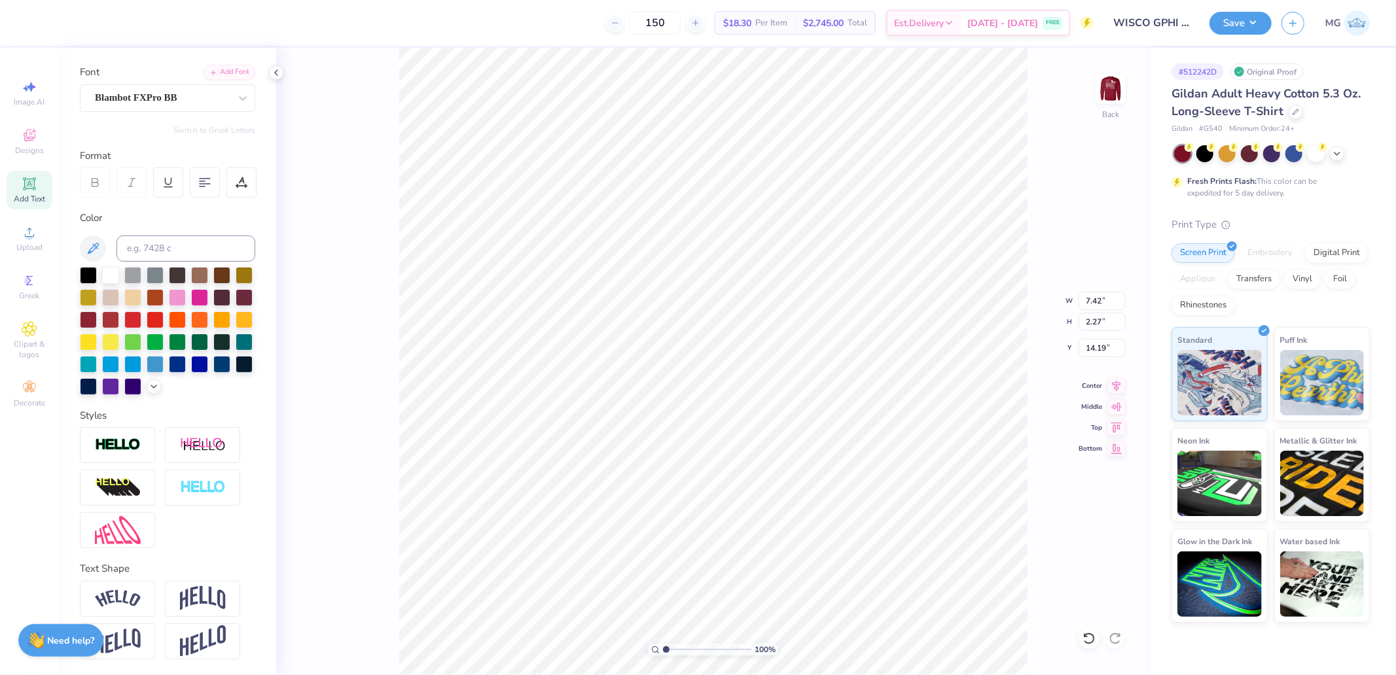
type input "5.26"
type input "1.77"
type input "14.64"
type input "12.14"
type input "1.20"
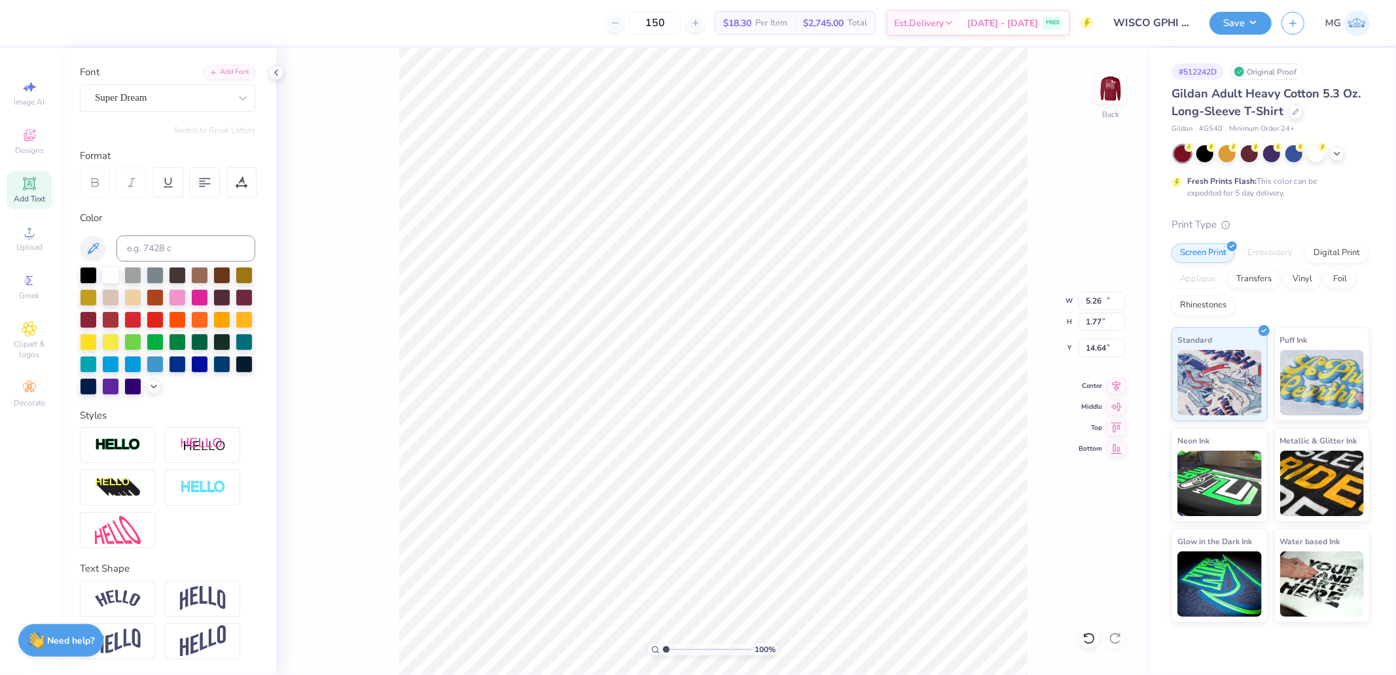
type input "13.07"
click at [147, 88] on div "Super Dream" at bounding box center [162, 98] width 137 height 20
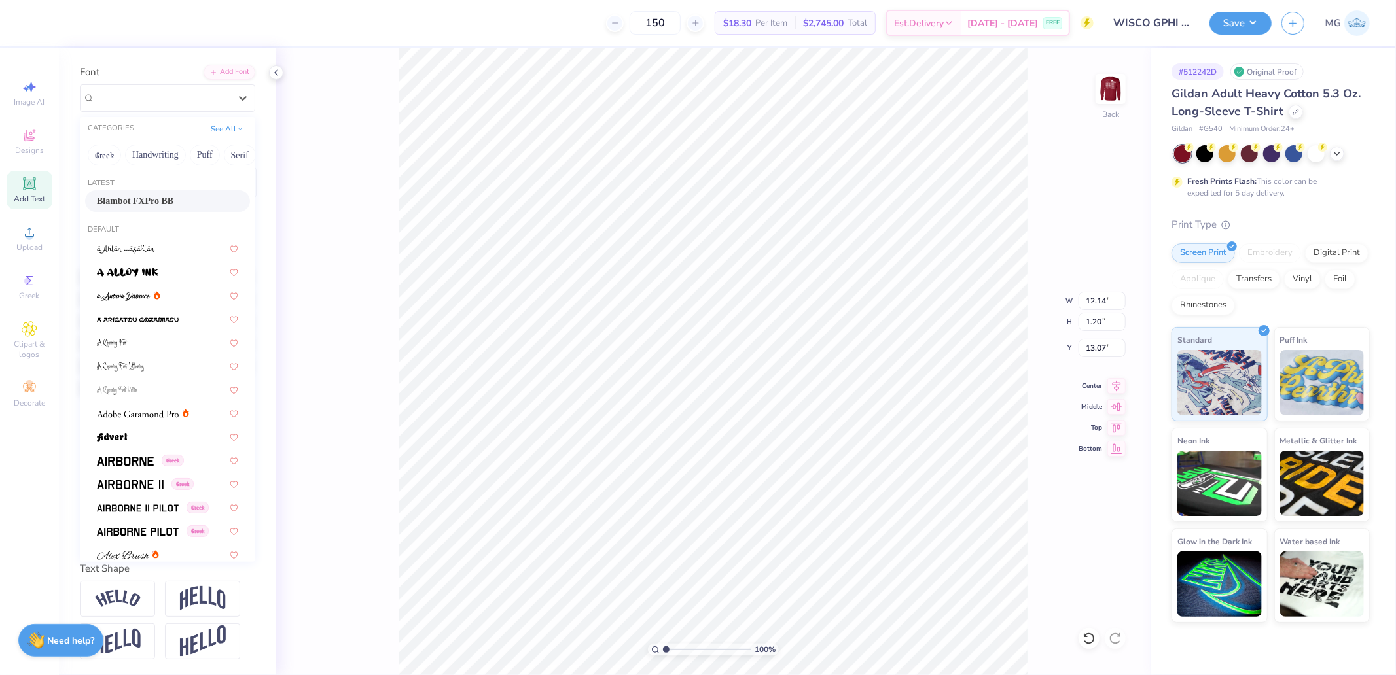
click at [140, 194] on span "Blambot FXPro BB" at bounding box center [135, 201] width 77 height 14
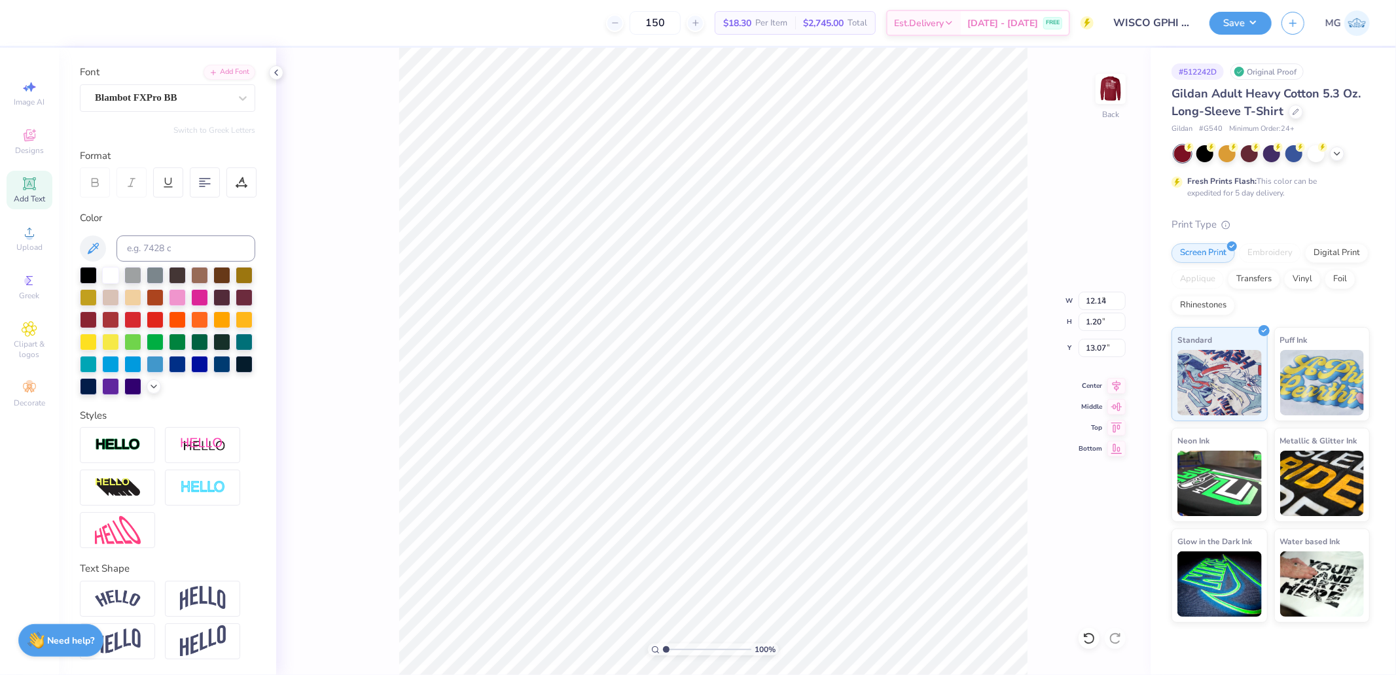
type input "8.33"
type input "0.91"
type input "13.31"
type input "7.78"
type input "2.96"
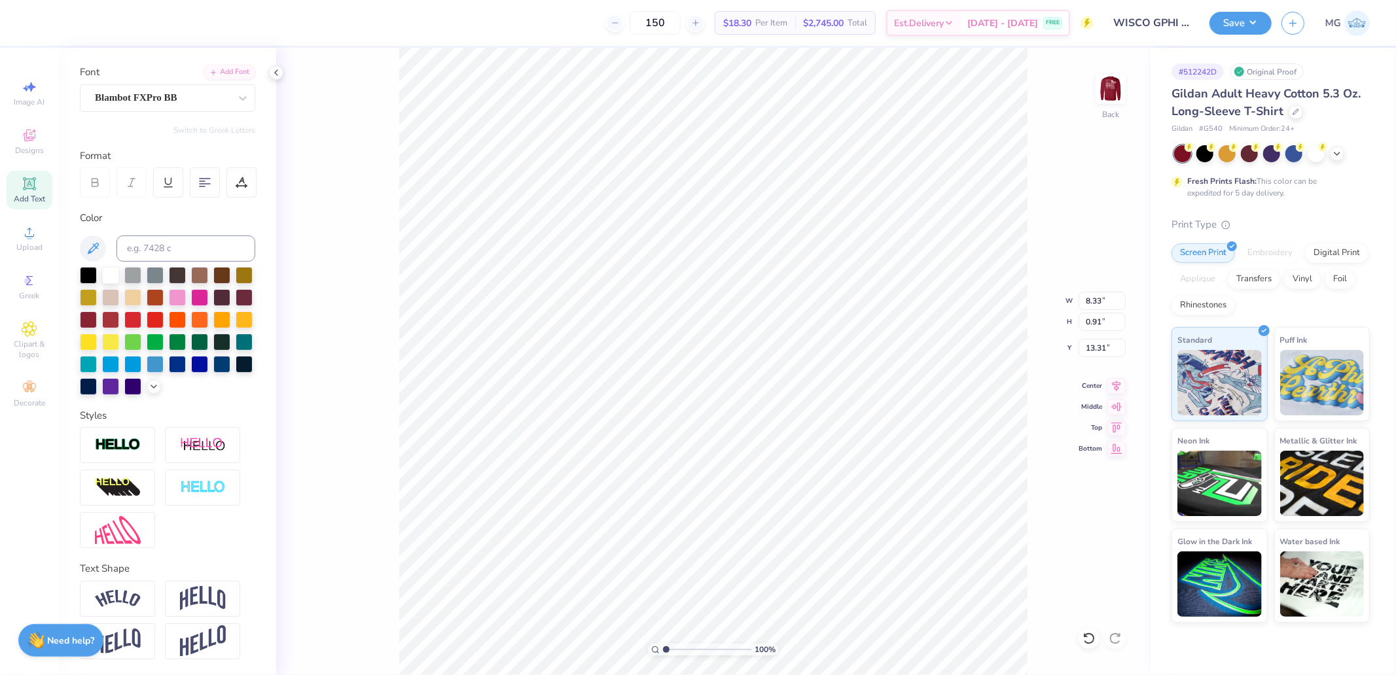
type input "10.05"
type input "8.33"
type input "4.17"
click at [1110, 387] on icon at bounding box center [1116, 384] width 18 height 16
type input "10.52"
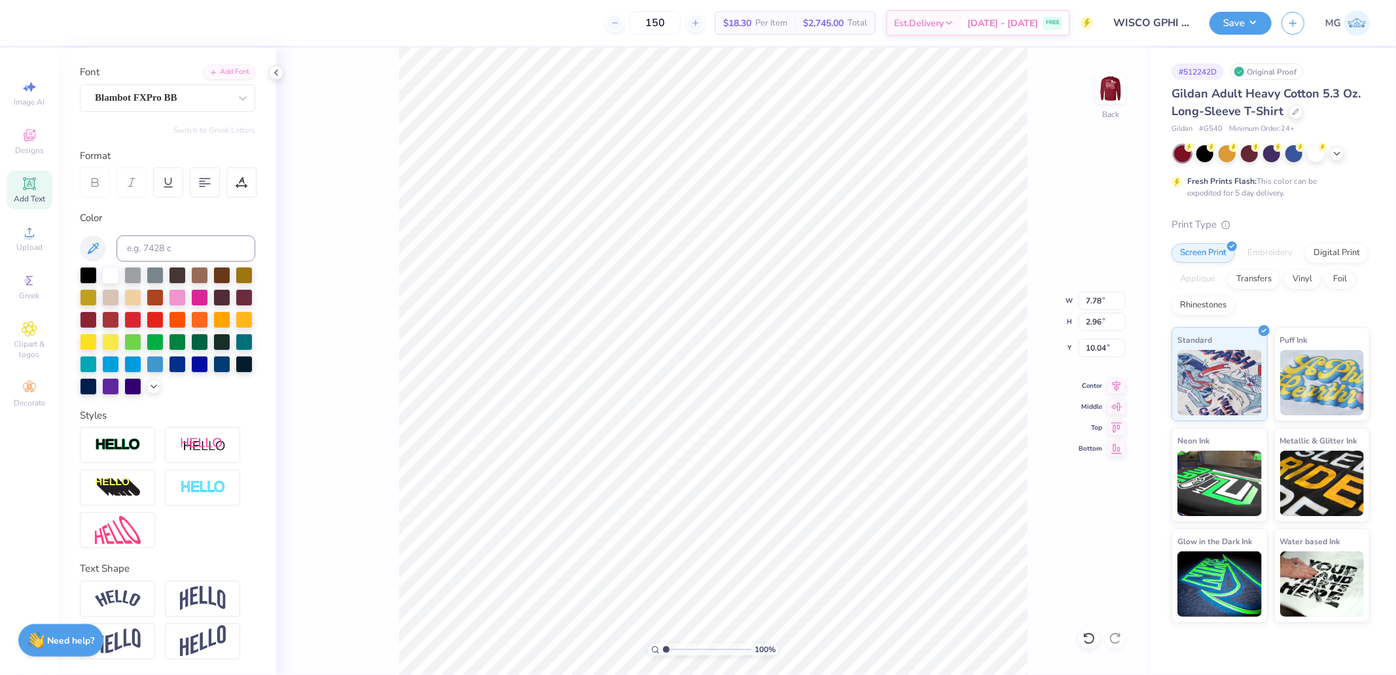
type input "10.52"
type input "7.74"
type input "8.33"
type input "3.10"
type input "13.31"
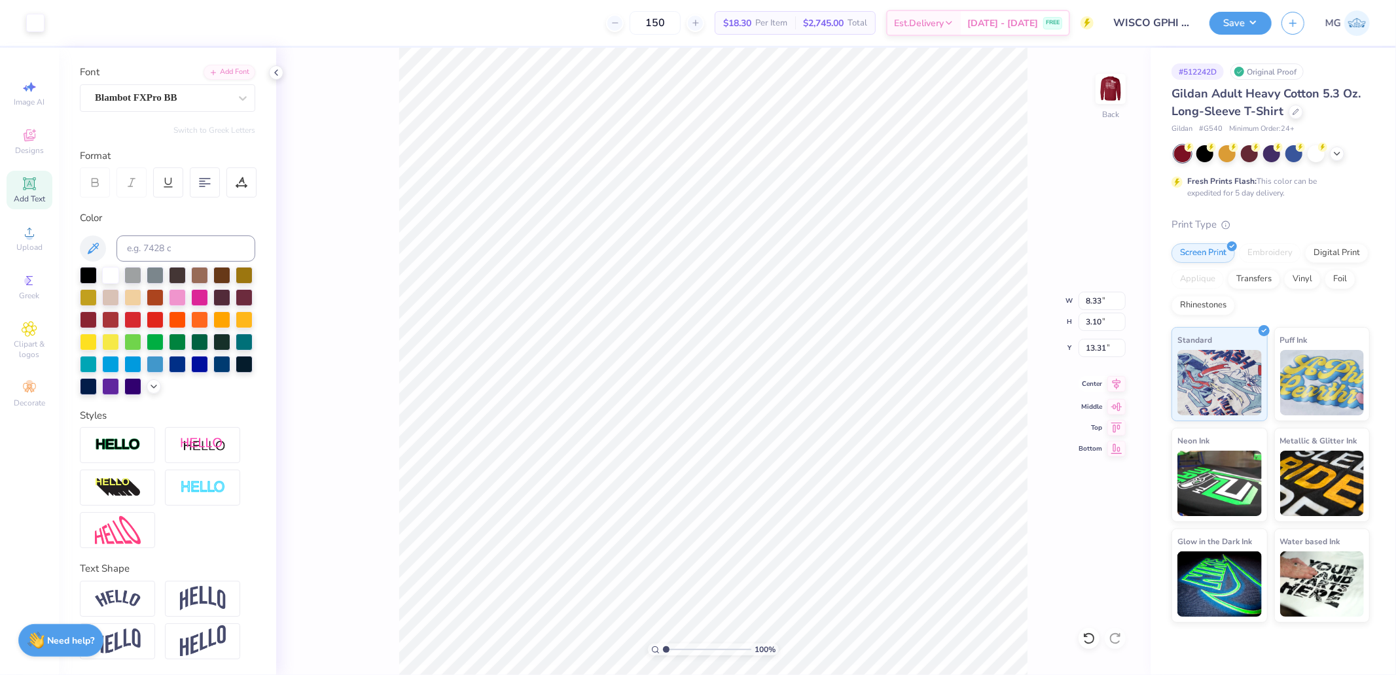
click at [1120, 387] on icon at bounding box center [1116, 384] width 18 height 16
click at [1109, 381] on icon at bounding box center [1116, 384] width 18 height 16
click at [1094, 308] on input "10.52" at bounding box center [1101, 301] width 47 height 18
type input "3.50"
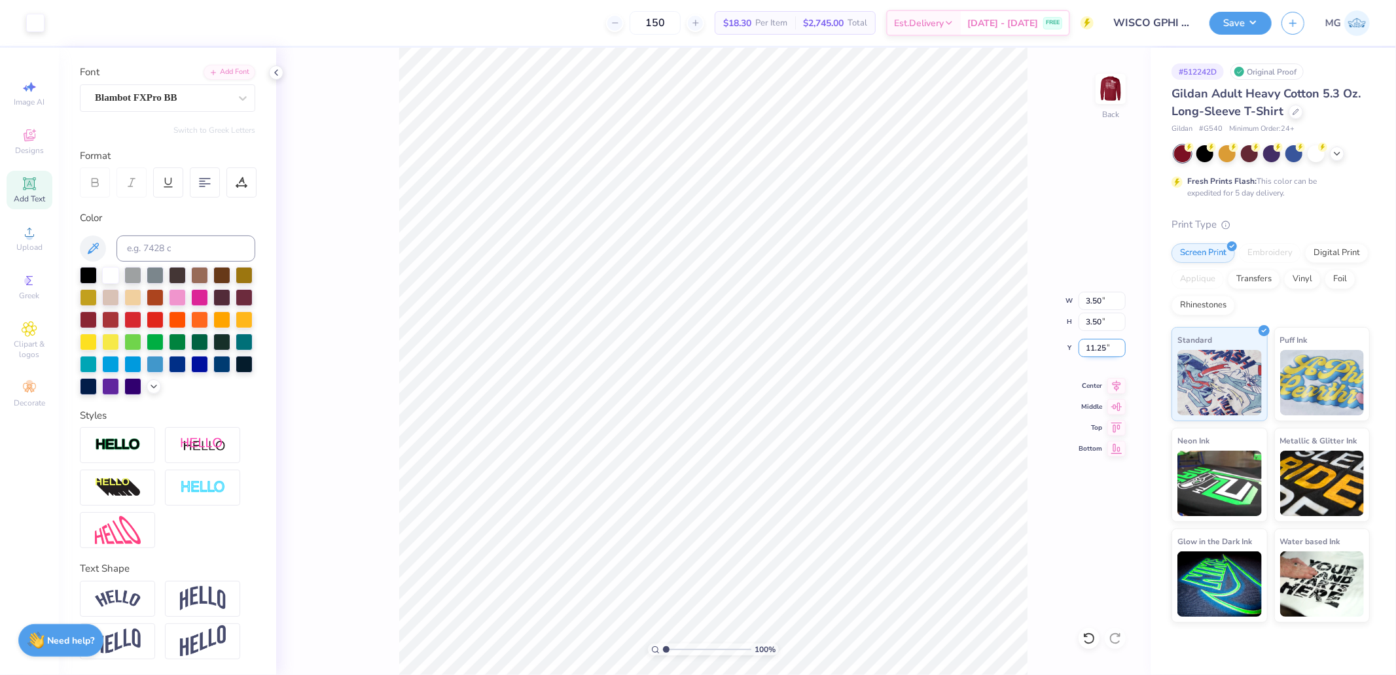
type input "3.00"
click at [1094, 353] on input "3.00" at bounding box center [1101, 348] width 47 height 18
click at [1114, 85] on img at bounding box center [1110, 89] width 52 height 52
click at [1243, 24] on button "Save" at bounding box center [1240, 21] width 62 height 23
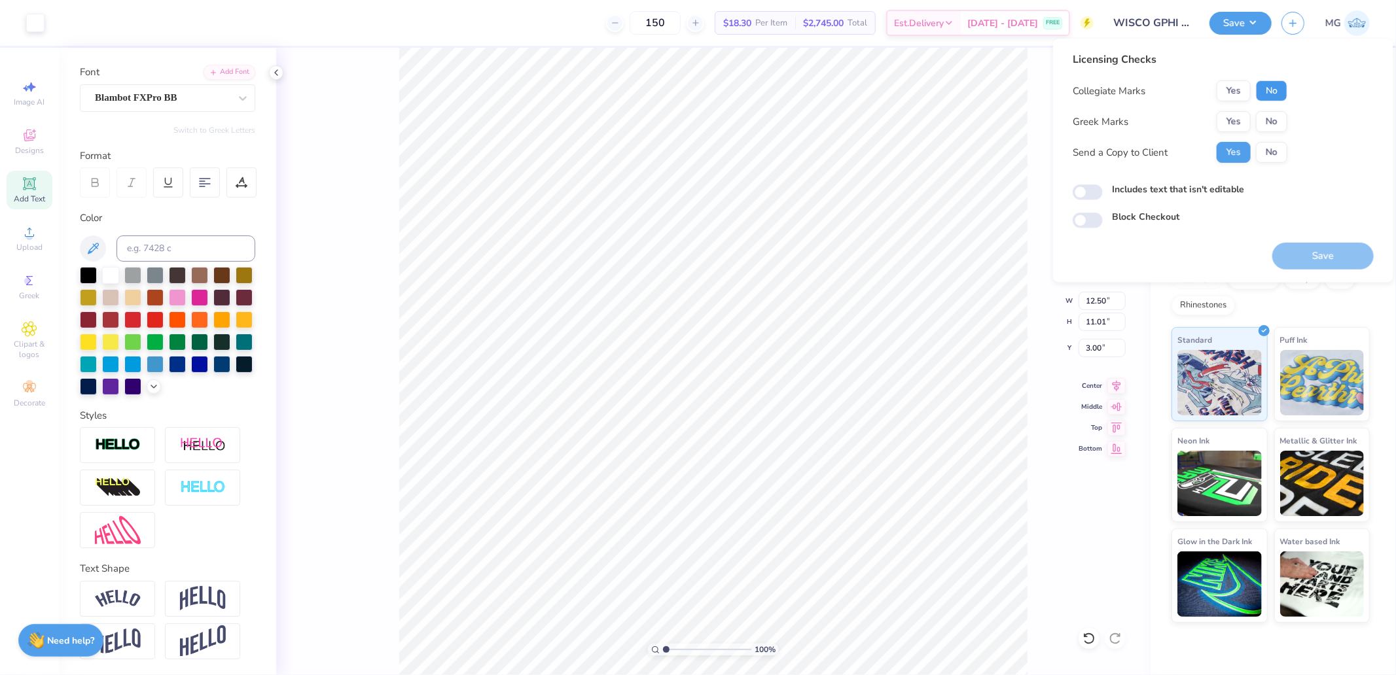
click at [1259, 88] on button "No" at bounding box center [1271, 90] width 31 height 21
click at [1228, 113] on button "Yes" at bounding box center [1234, 121] width 34 height 21
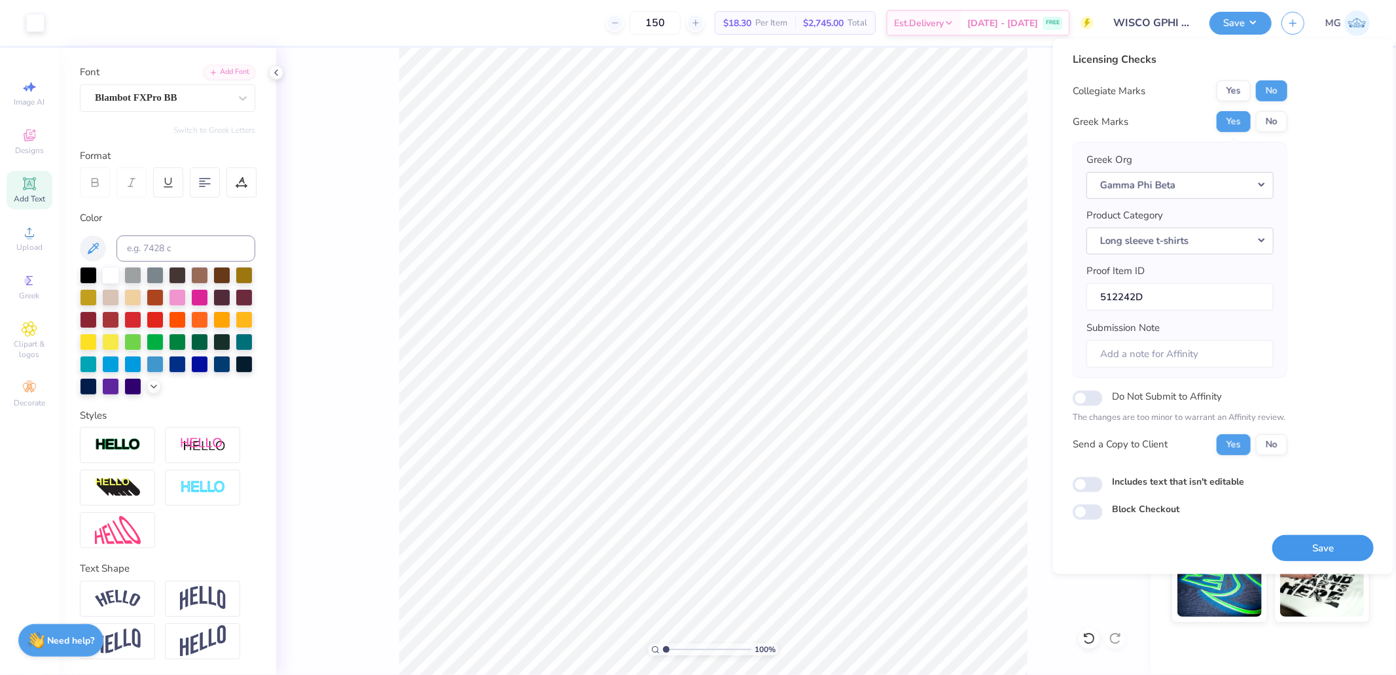
click at [1317, 541] on button "Save" at bounding box center [1322, 548] width 101 height 27
